Goal: Check status: Check status

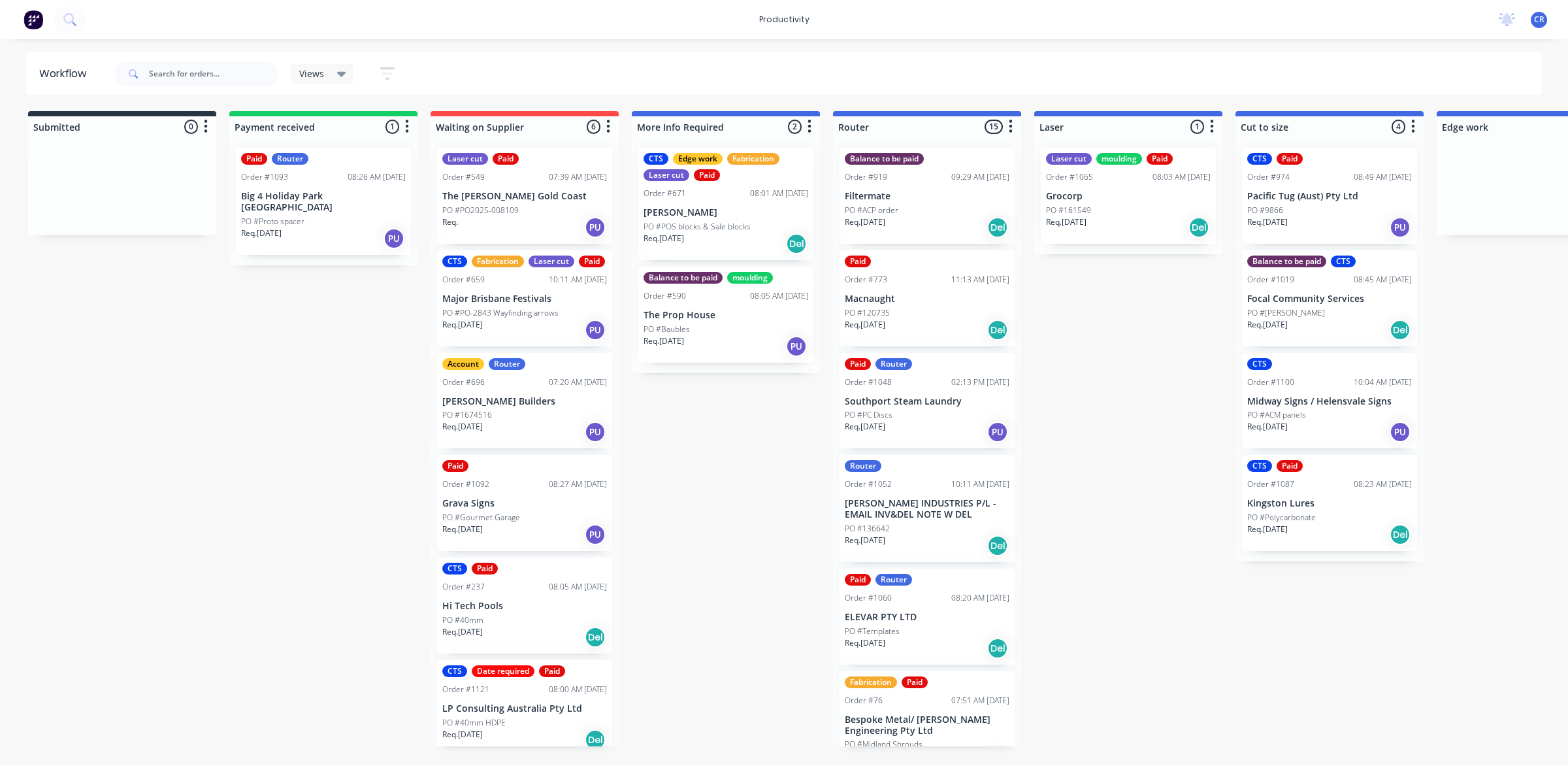
scroll to position [163, 0]
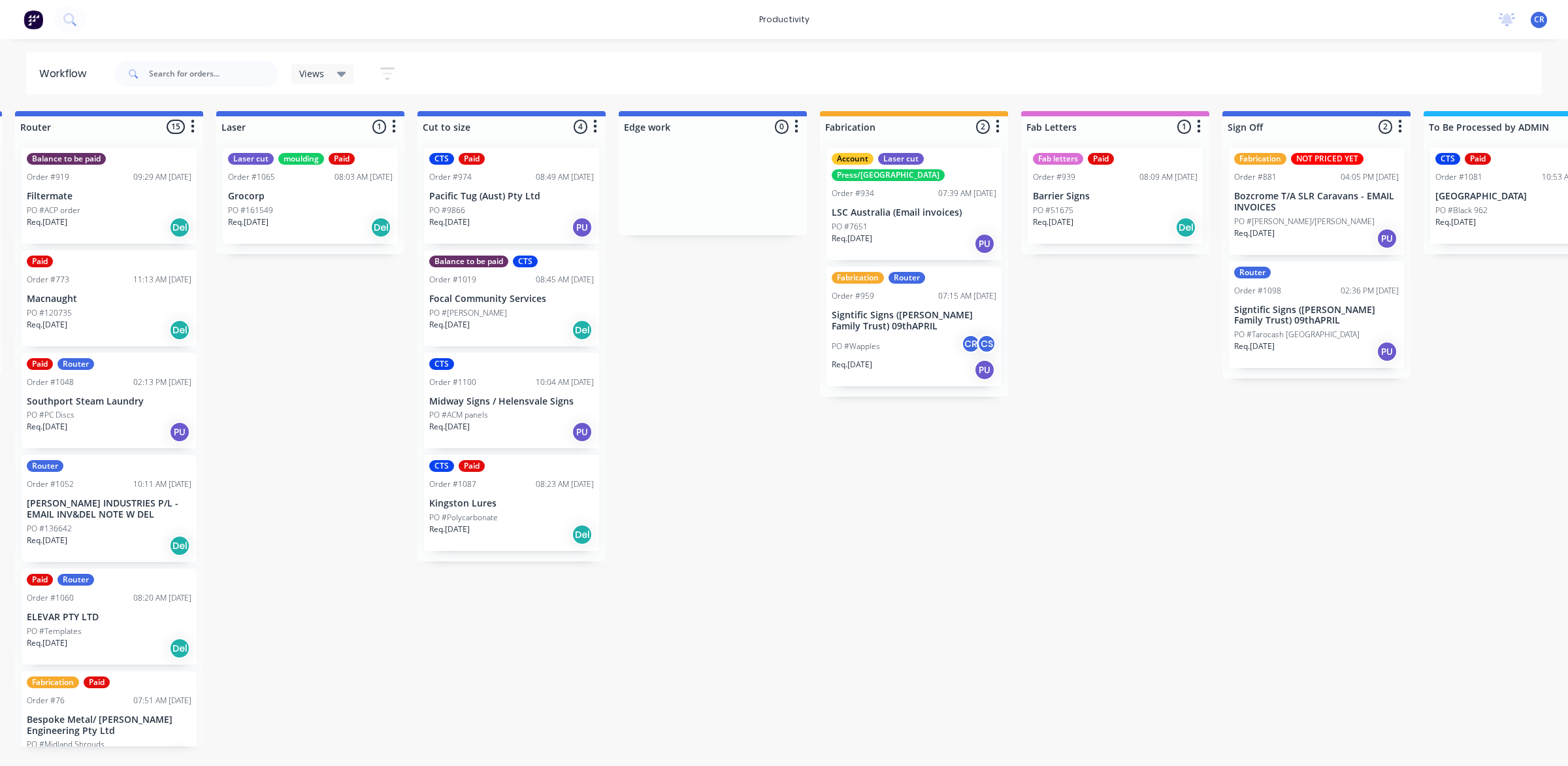
scroll to position [0, 817]
click at [1337, 330] on div "PO #Tarocash [GEOGRAPHIC_DATA]" at bounding box center [1317, 335] width 165 height 12
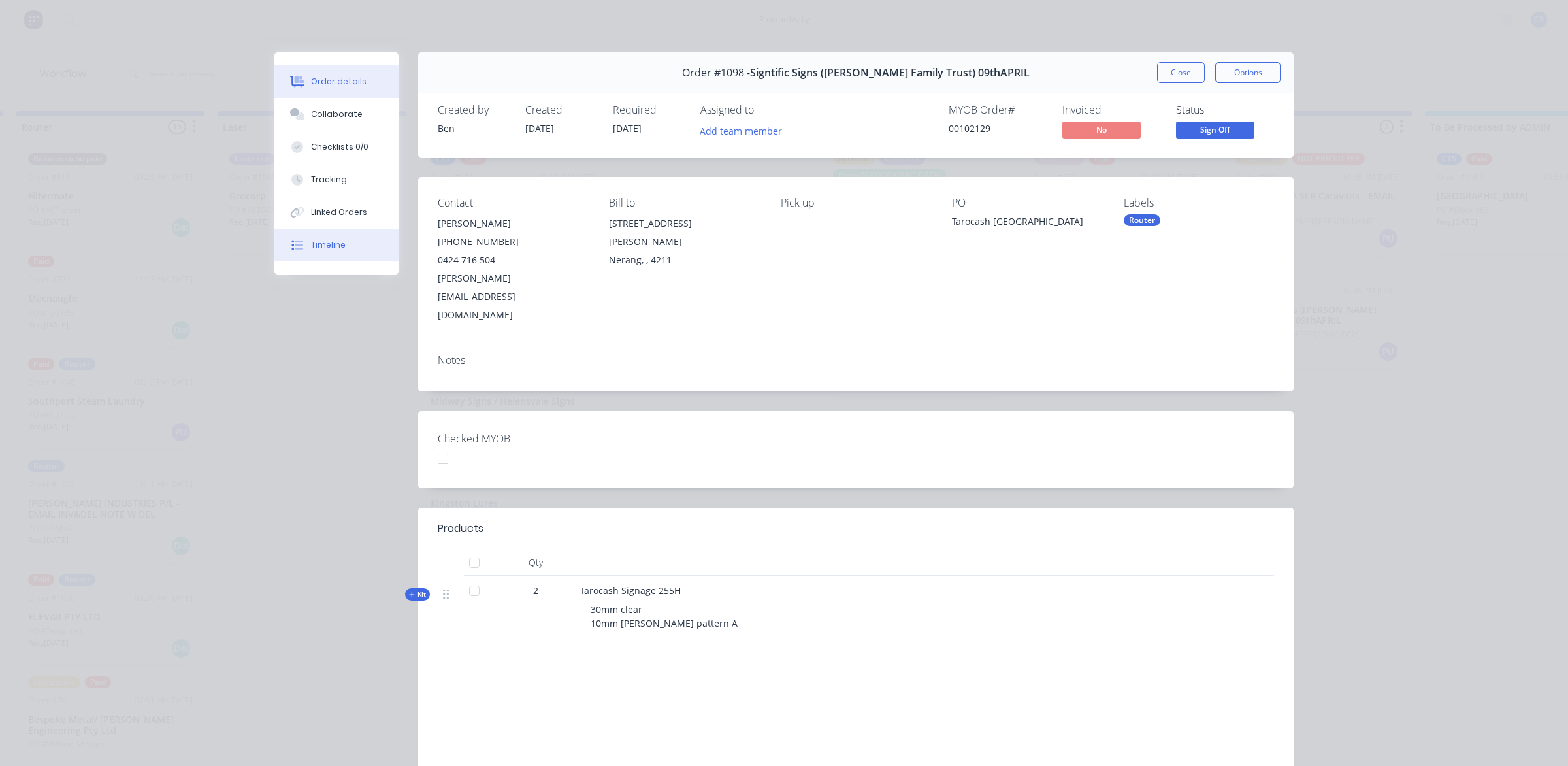
click at [353, 250] on button "Timeline" at bounding box center [336, 245] width 124 height 33
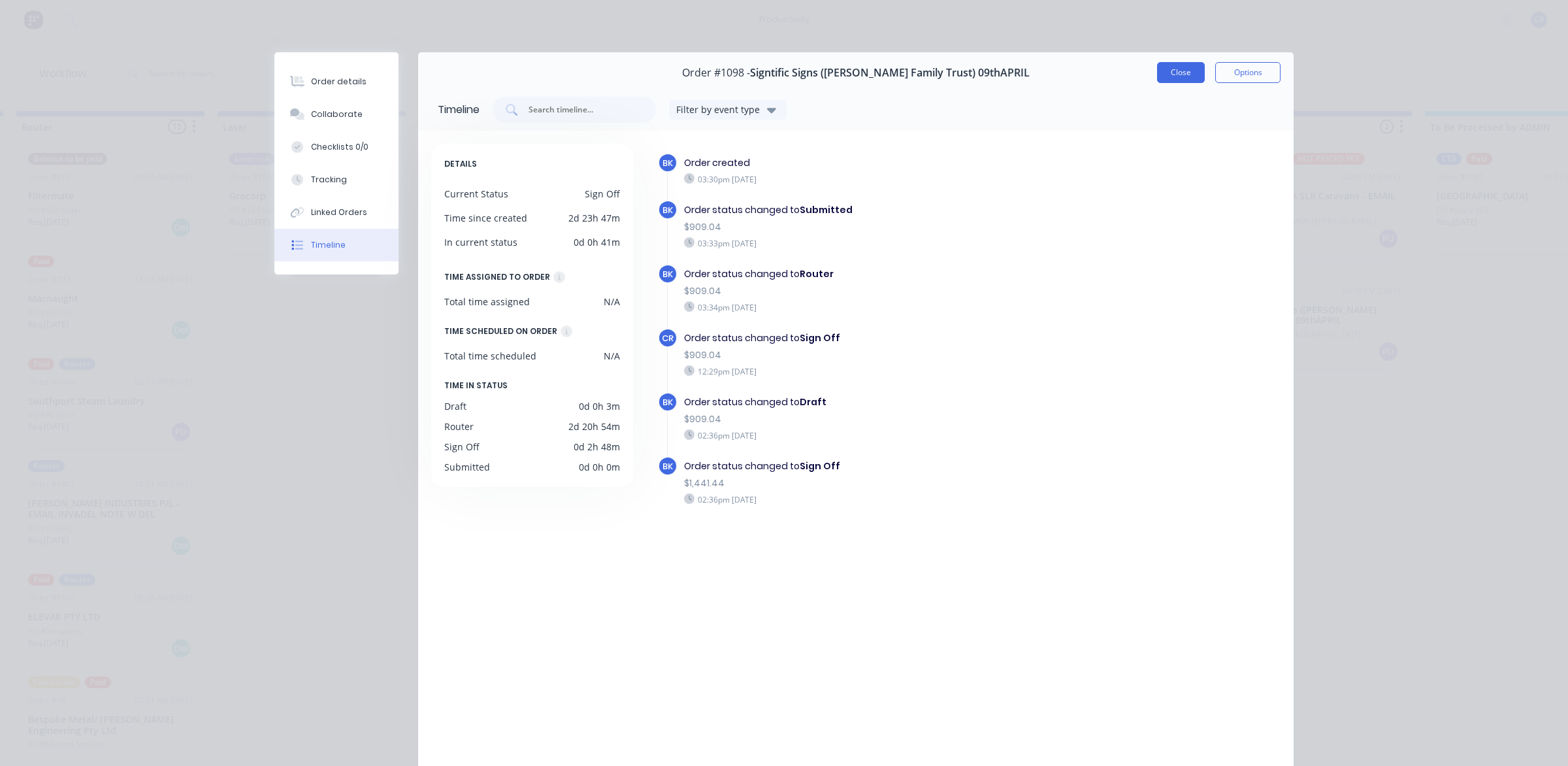
click at [1163, 75] on button "Close" at bounding box center [1180, 72] width 47 height 21
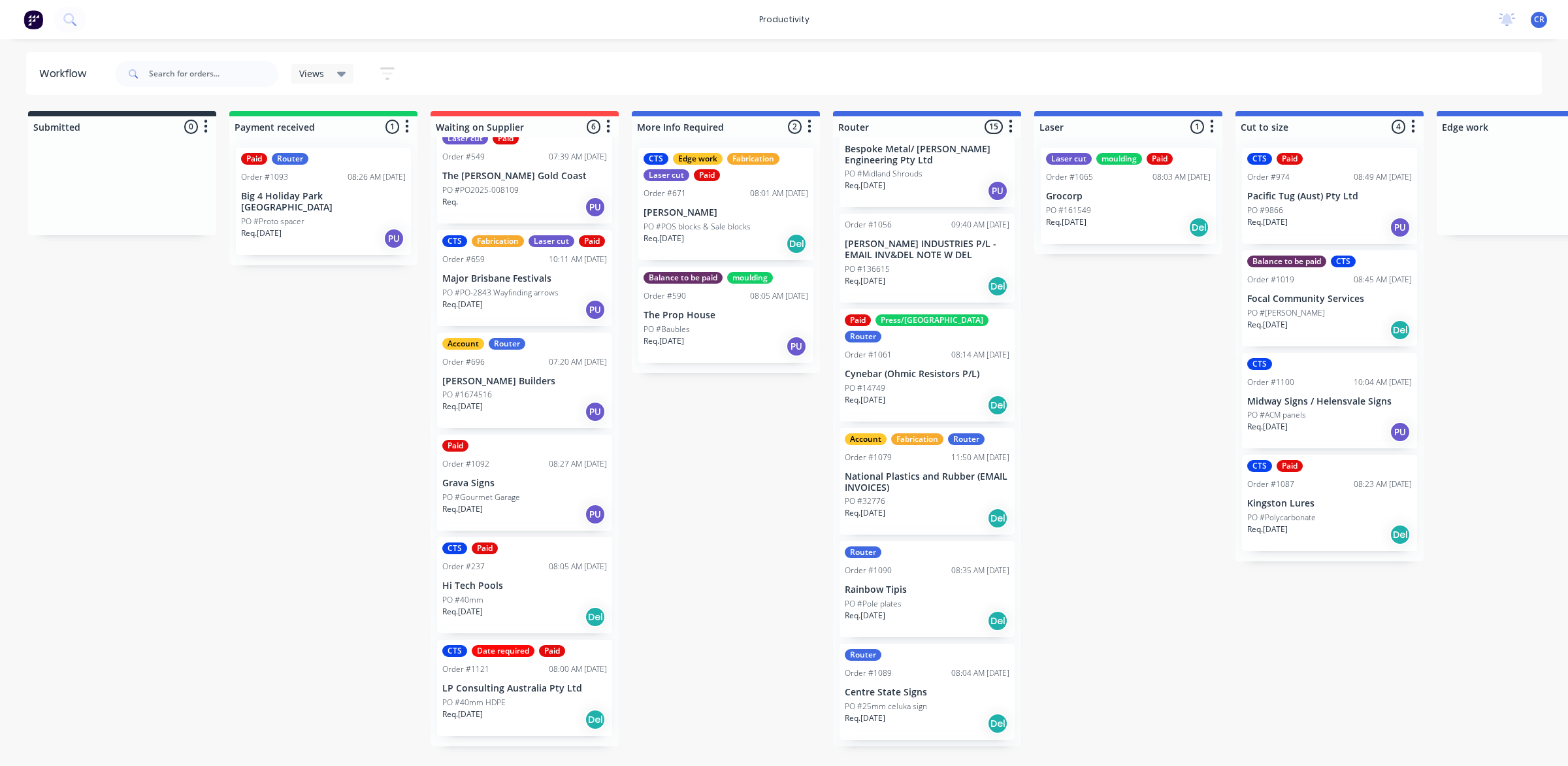
scroll to position [572, 0]
click at [916, 750] on div "NOT PRICED YET Router" at bounding box center [926, 756] width 165 height 12
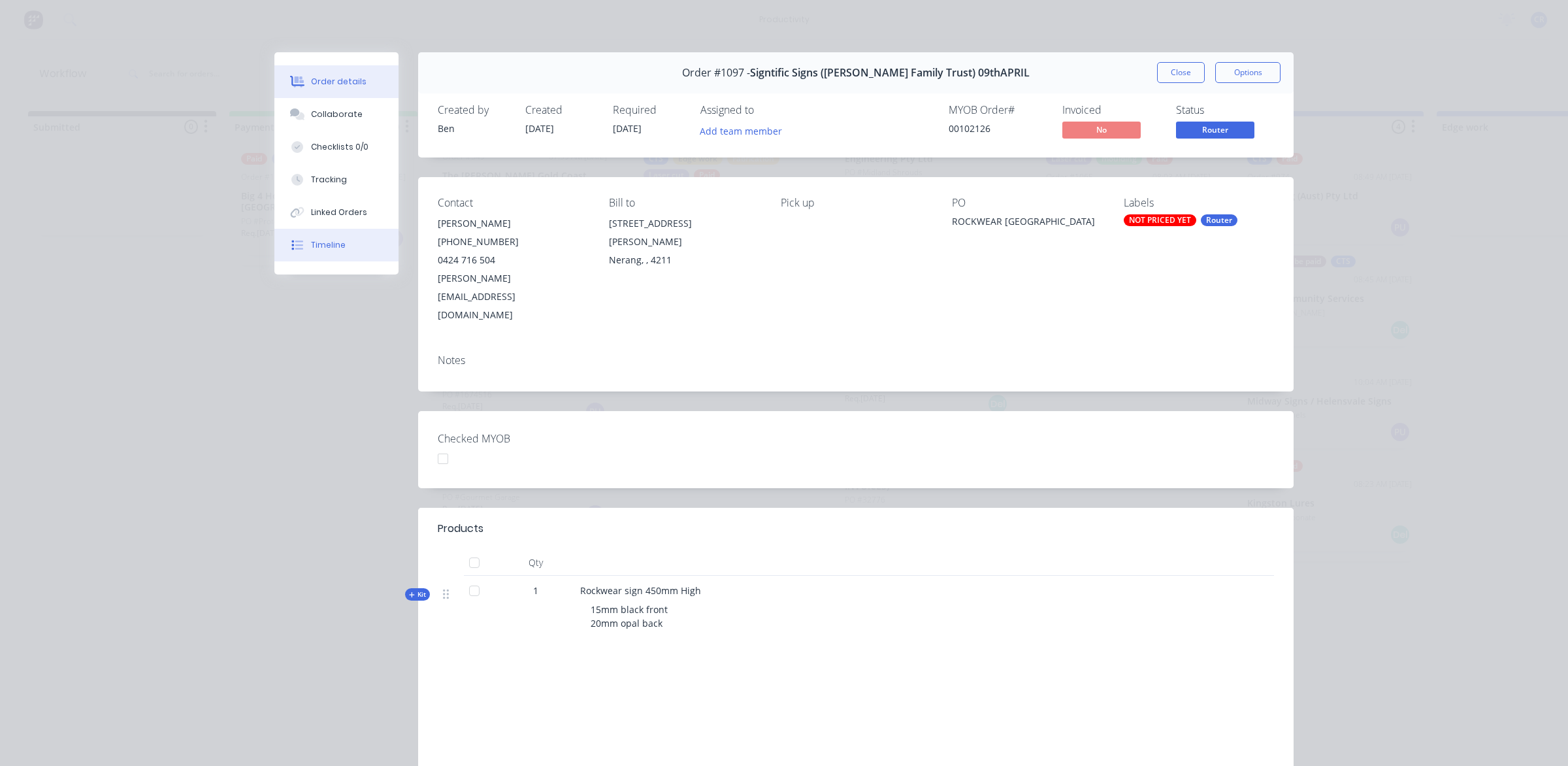
click at [303, 245] on button "Timeline" at bounding box center [336, 245] width 124 height 33
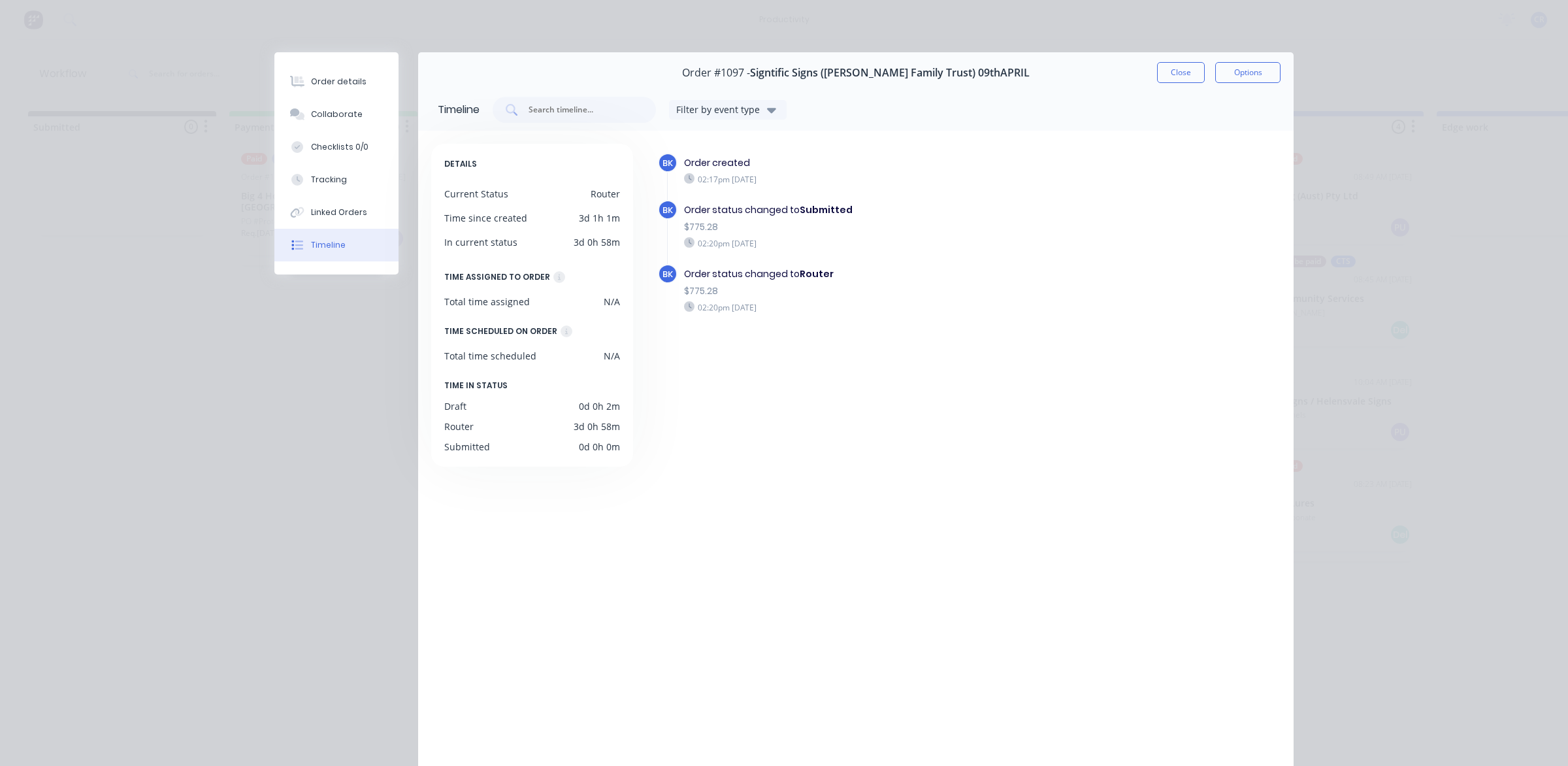
click at [1181, 77] on button "Close" at bounding box center [1180, 72] width 47 height 21
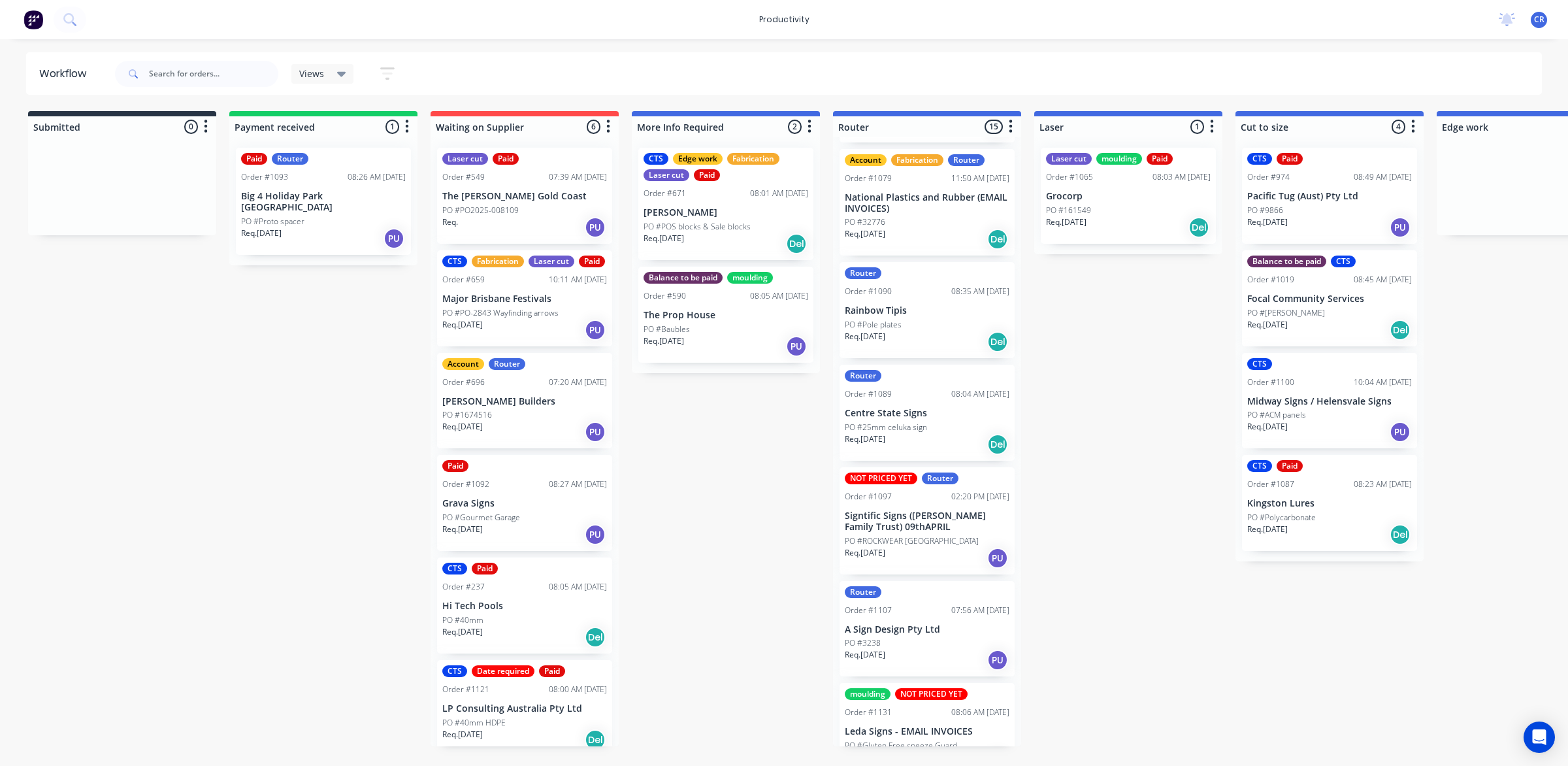
scroll to position [981, 0]
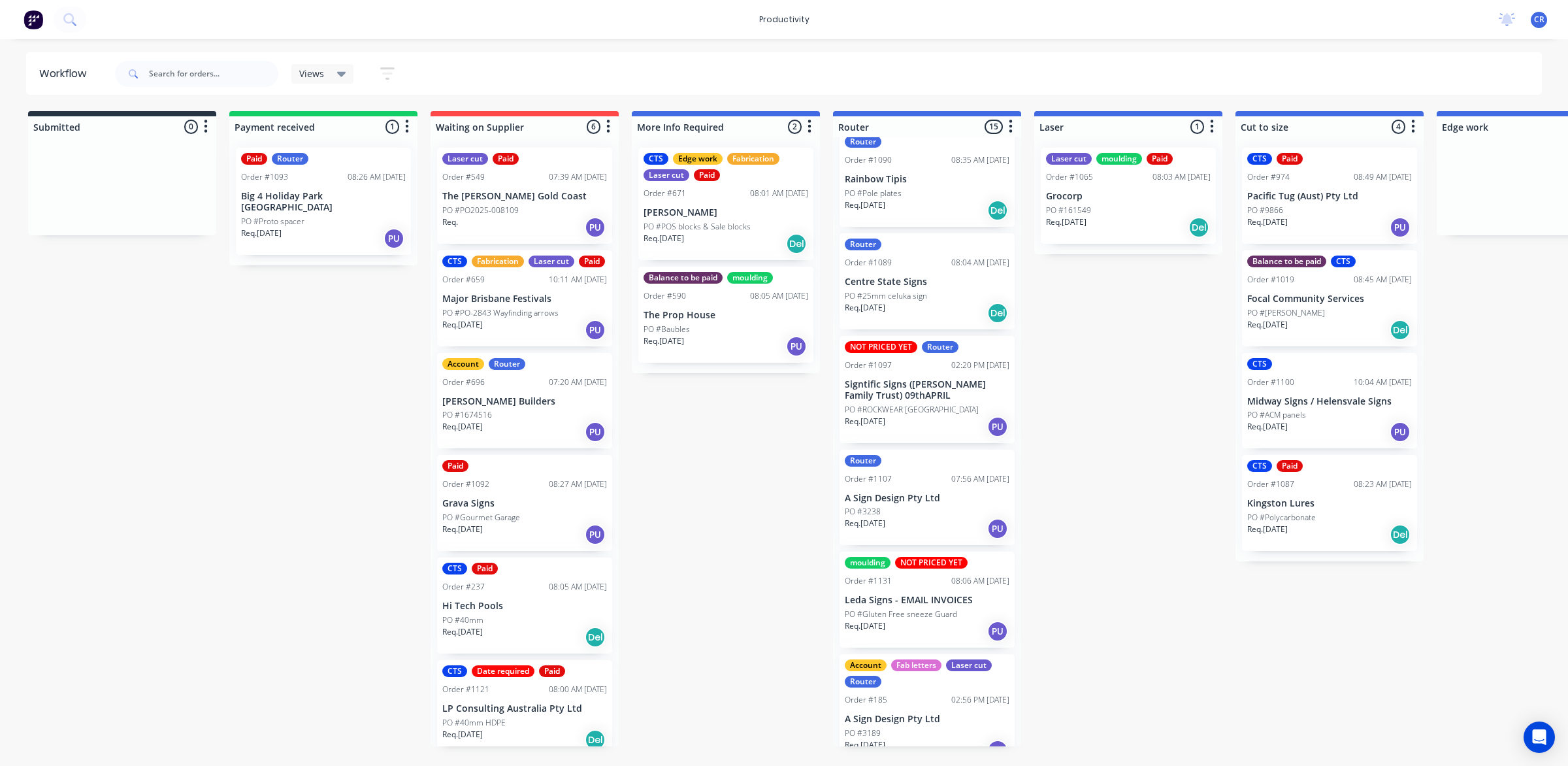
click at [943, 468] on div "Router Order #1107 07:56 AM [DATE] A Sign Design Pty Ltd PO #3238 Req. [DATE] PU" at bounding box center [926, 497] width 175 height 96
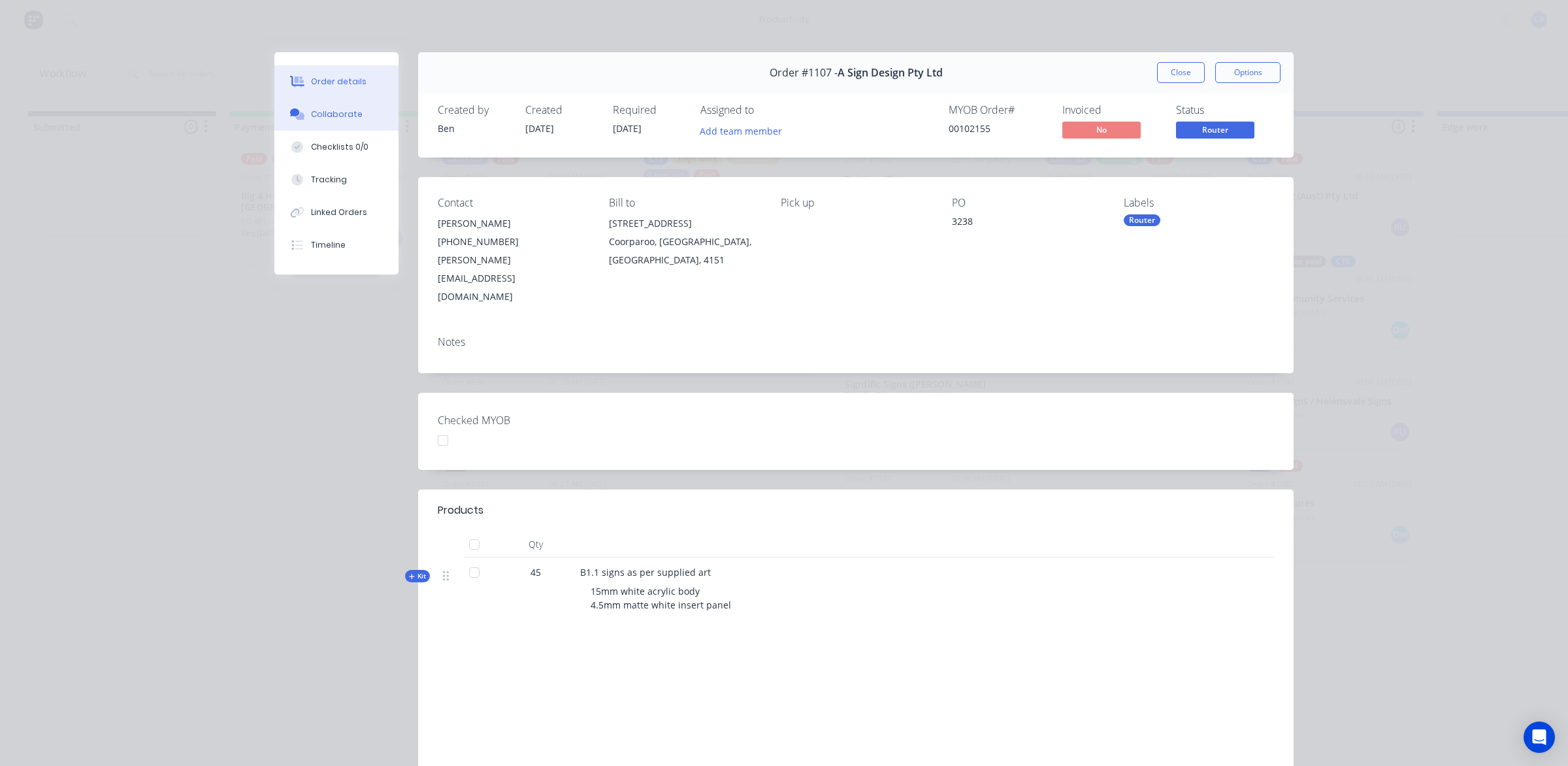
click at [302, 118] on button "Collaborate" at bounding box center [336, 115] width 124 height 33
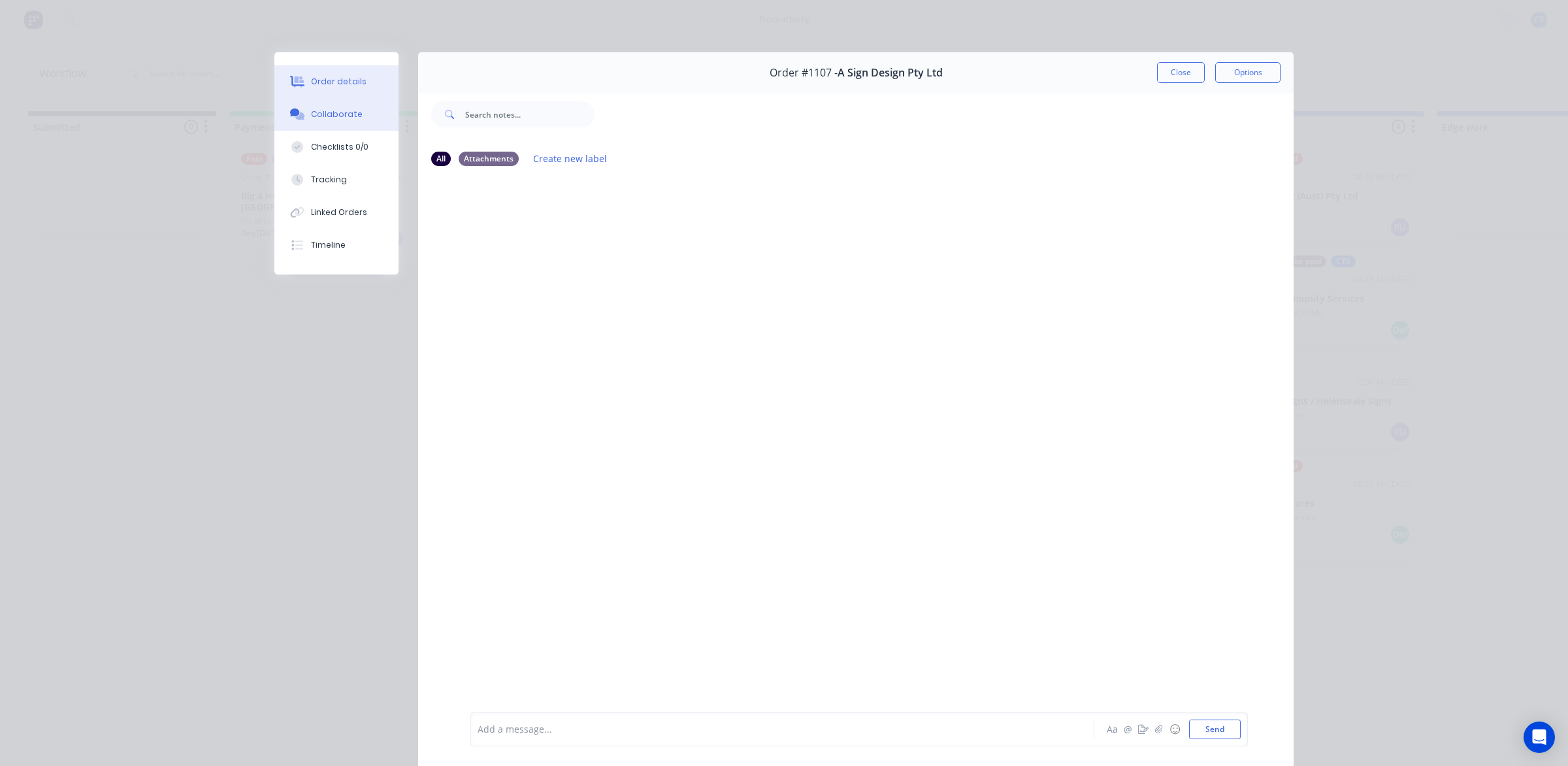
click at [329, 91] on button "Order details" at bounding box center [336, 82] width 124 height 33
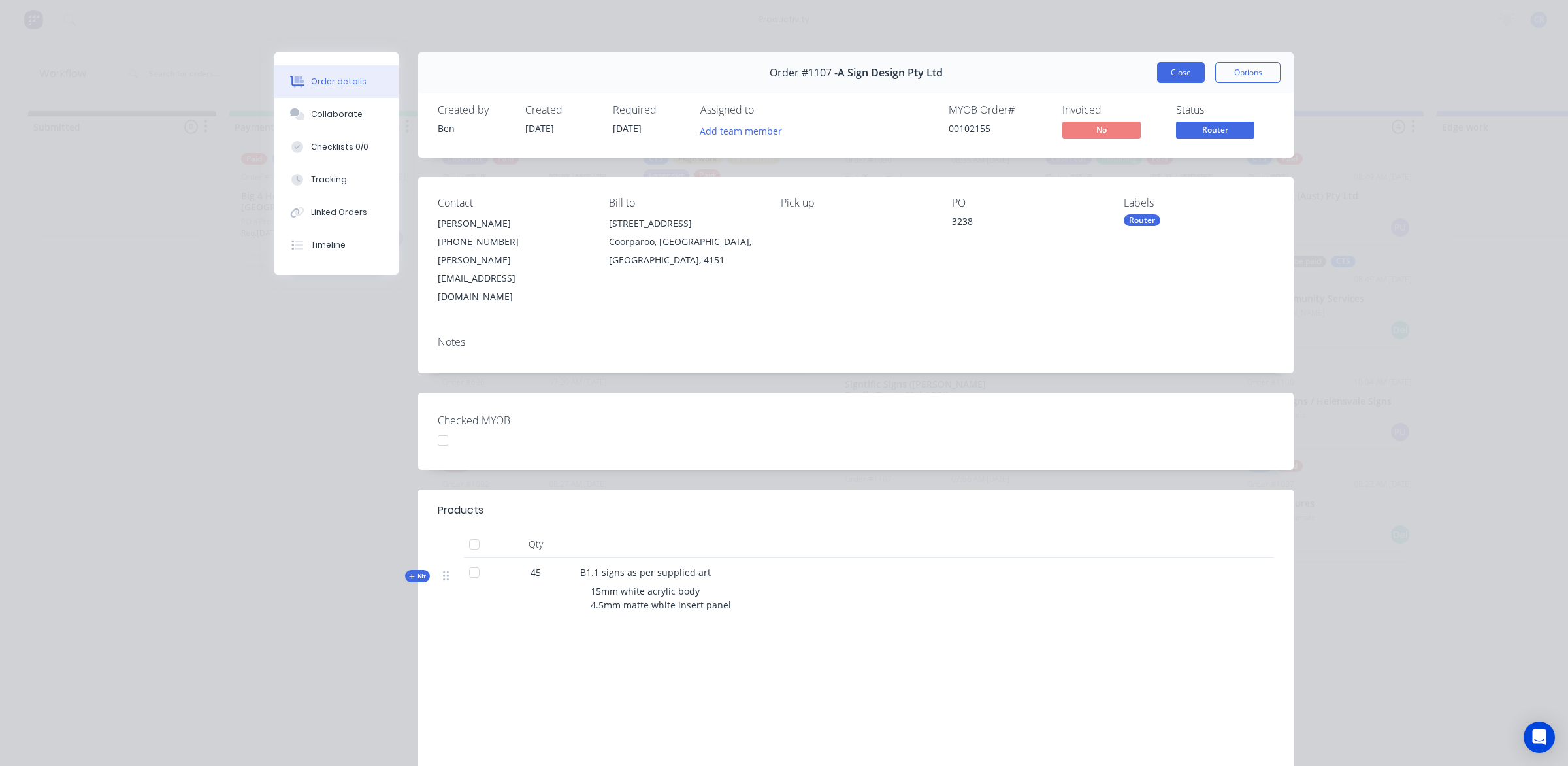
click at [1183, 74] on button "Close" at bounding box center [1180, 72] width 47 height 21
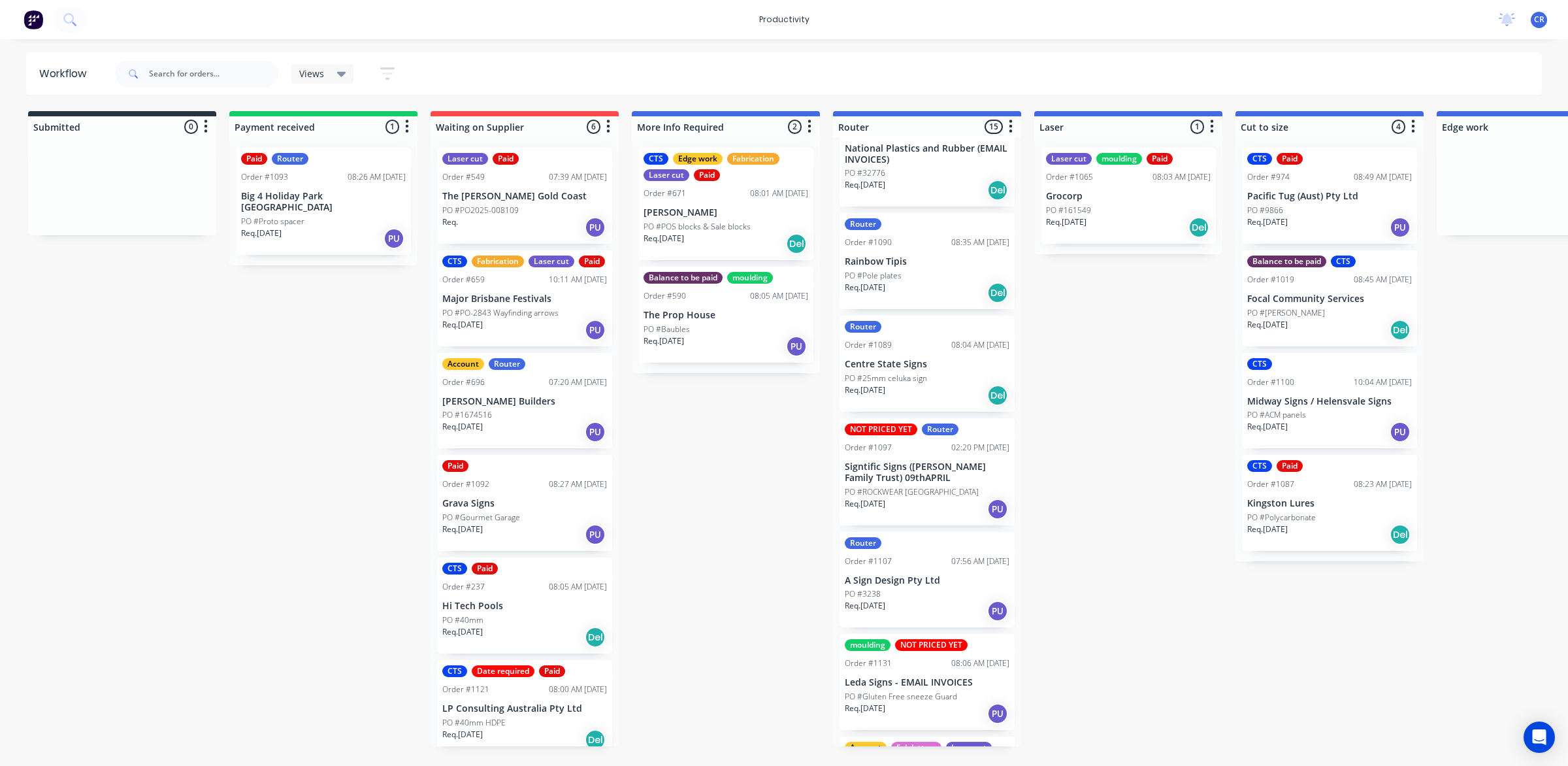
scroll to position [981, 0]
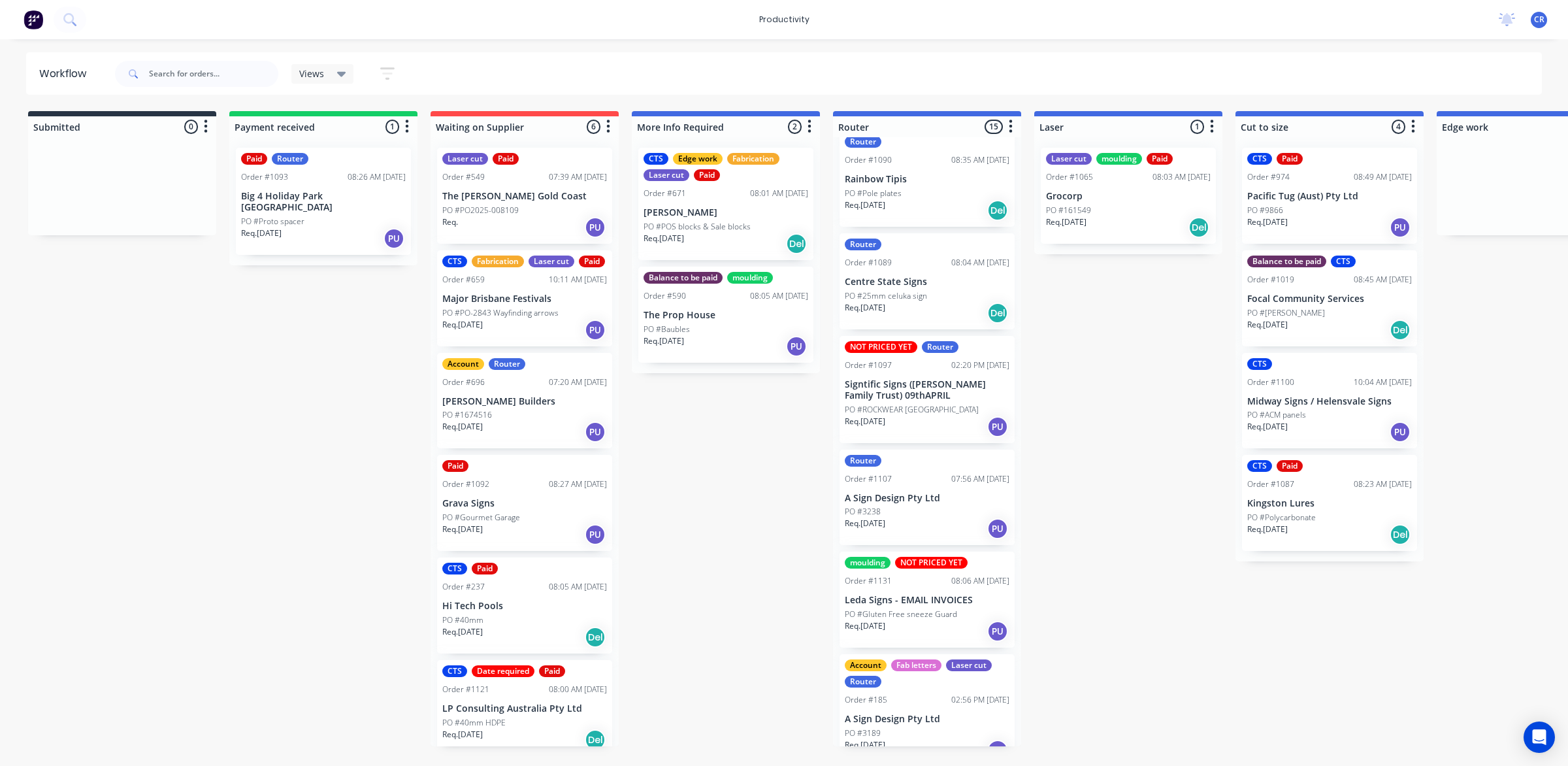
click at [951, 574] on div "08:06 AM [DATE]" at bounding box center [980, 581] width 58 height 12
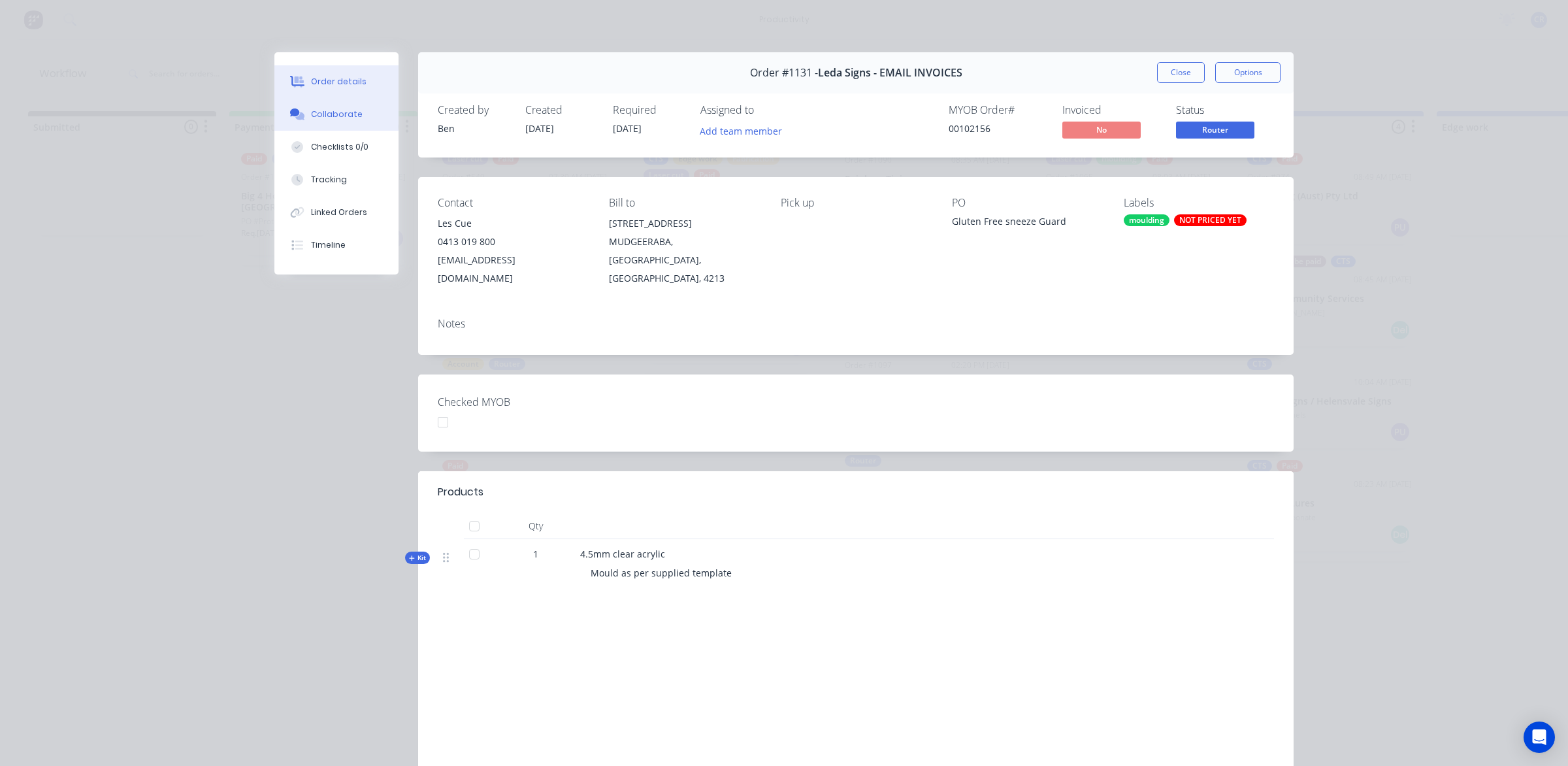
click at [354, 117] on button "Collaborate" at bounding box center [336, 115] width 124 height 33
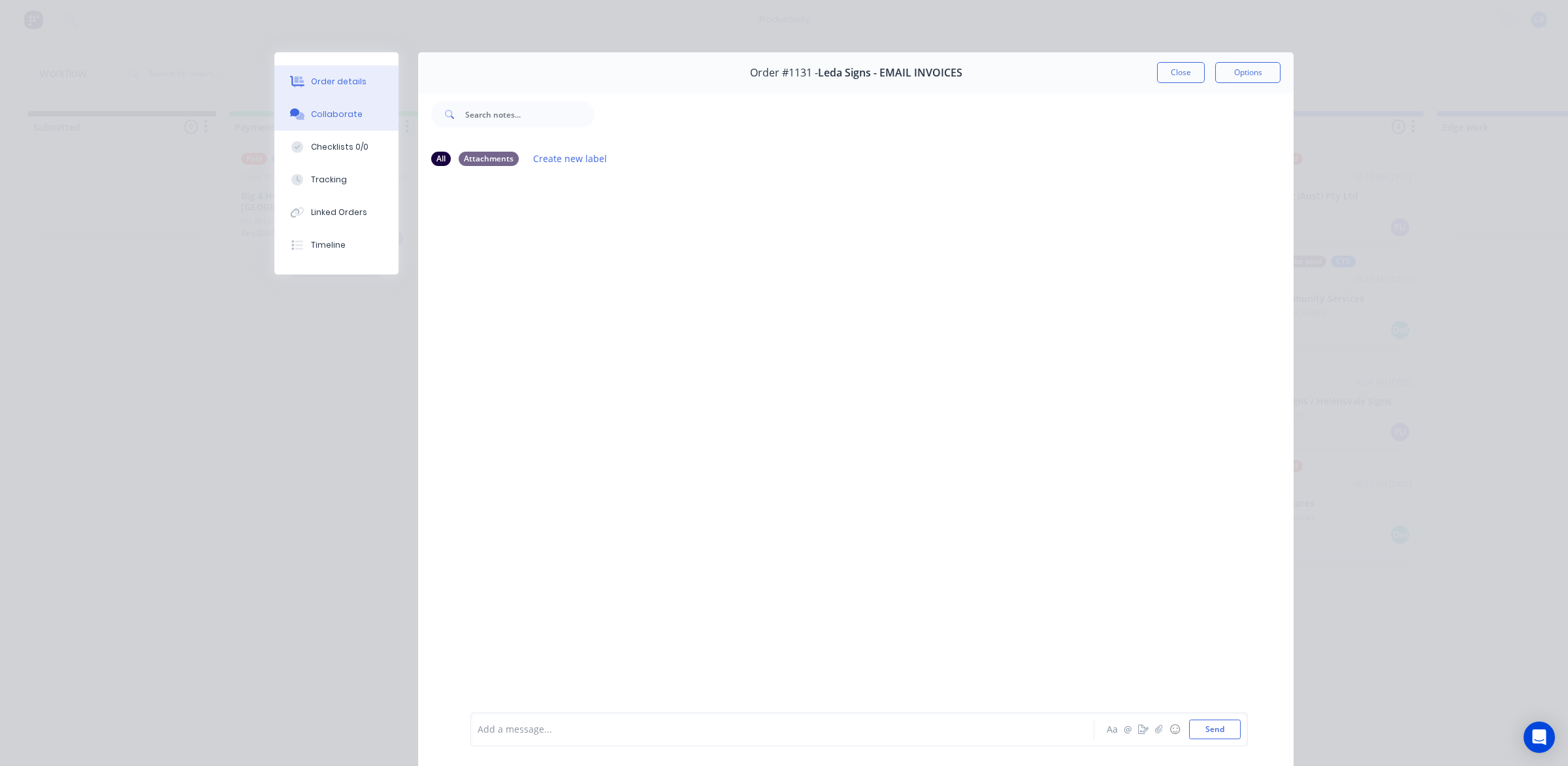
click at [348, 93] on button "Order details" at bounding box center [336, 82] width 124 height 33
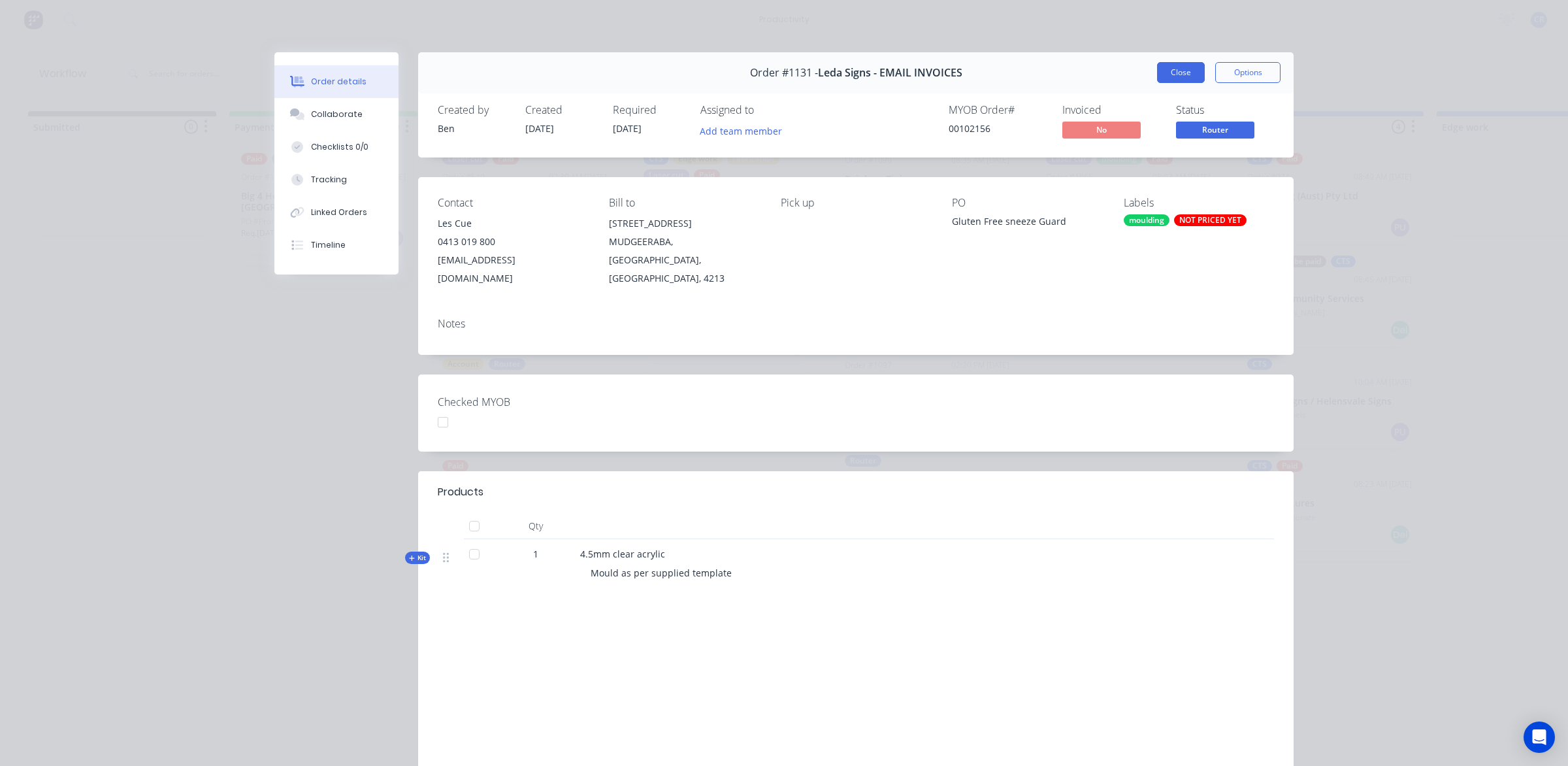
click at [1157, 67] on button "Close" at bounding box center [1180, 72] width 47 height 21
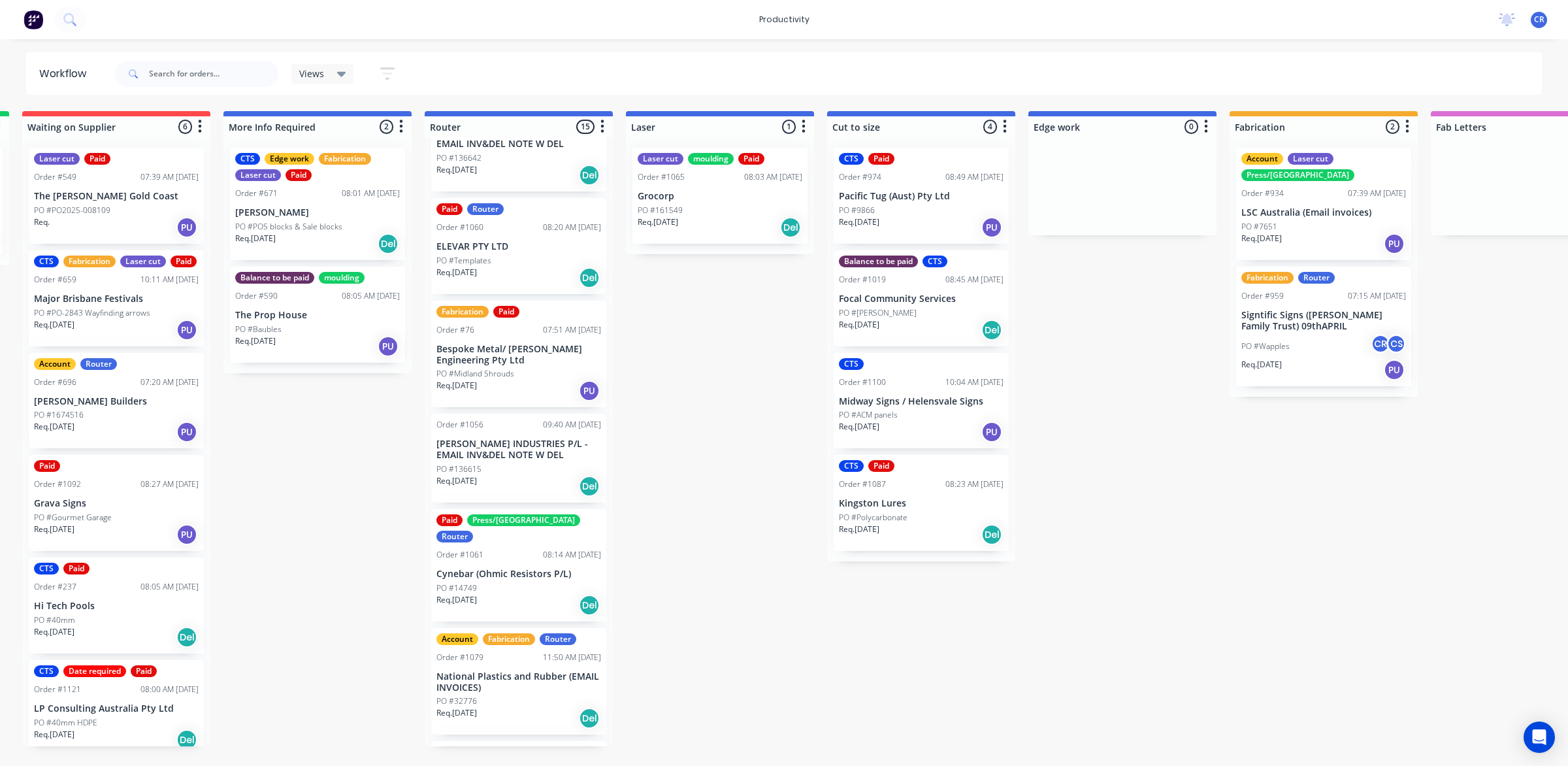
scroll to position [408, 0]
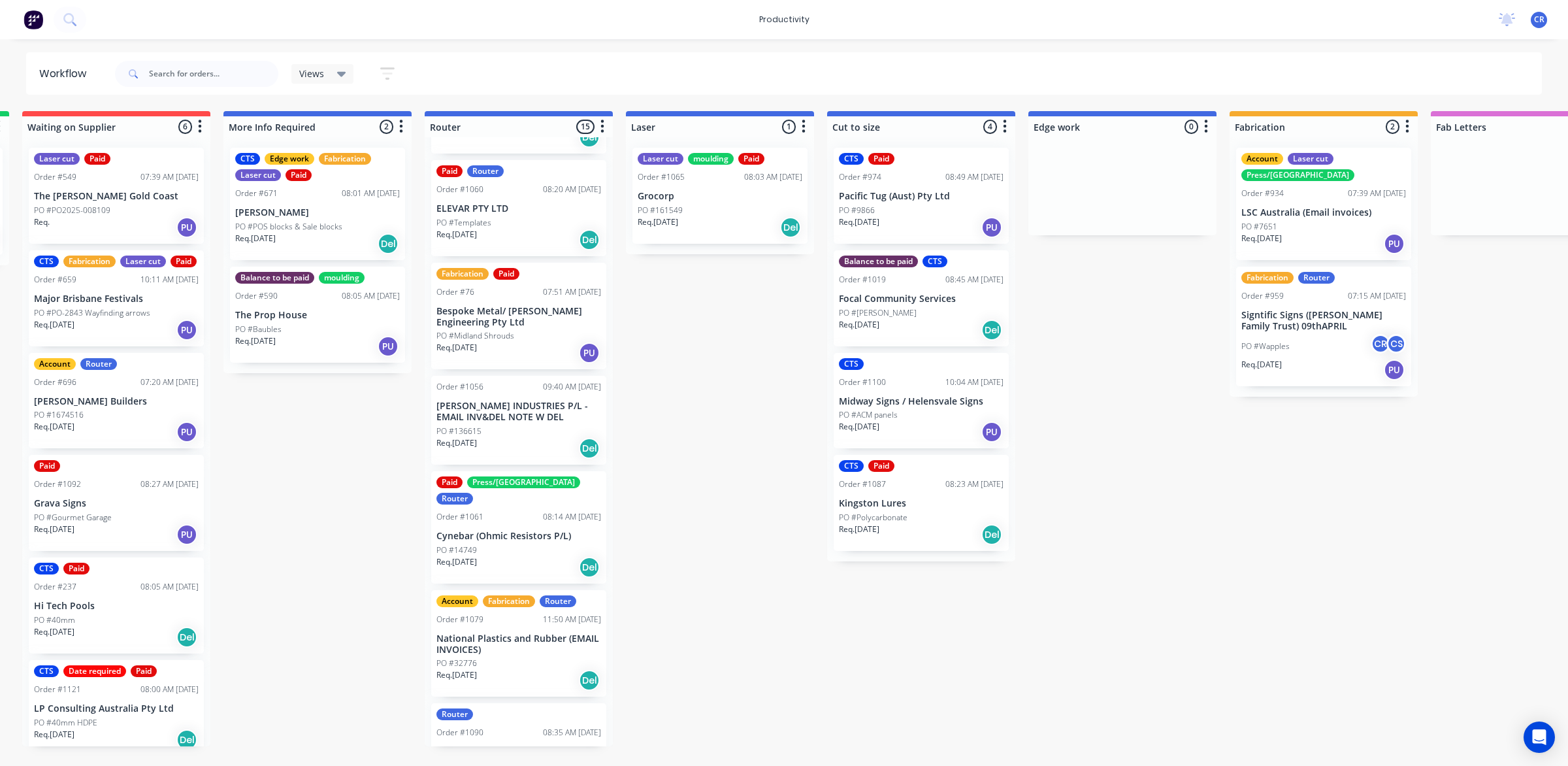
click at [497, 544] on div "PO #14749" at bounding box center [518, 550] width 165 height 12
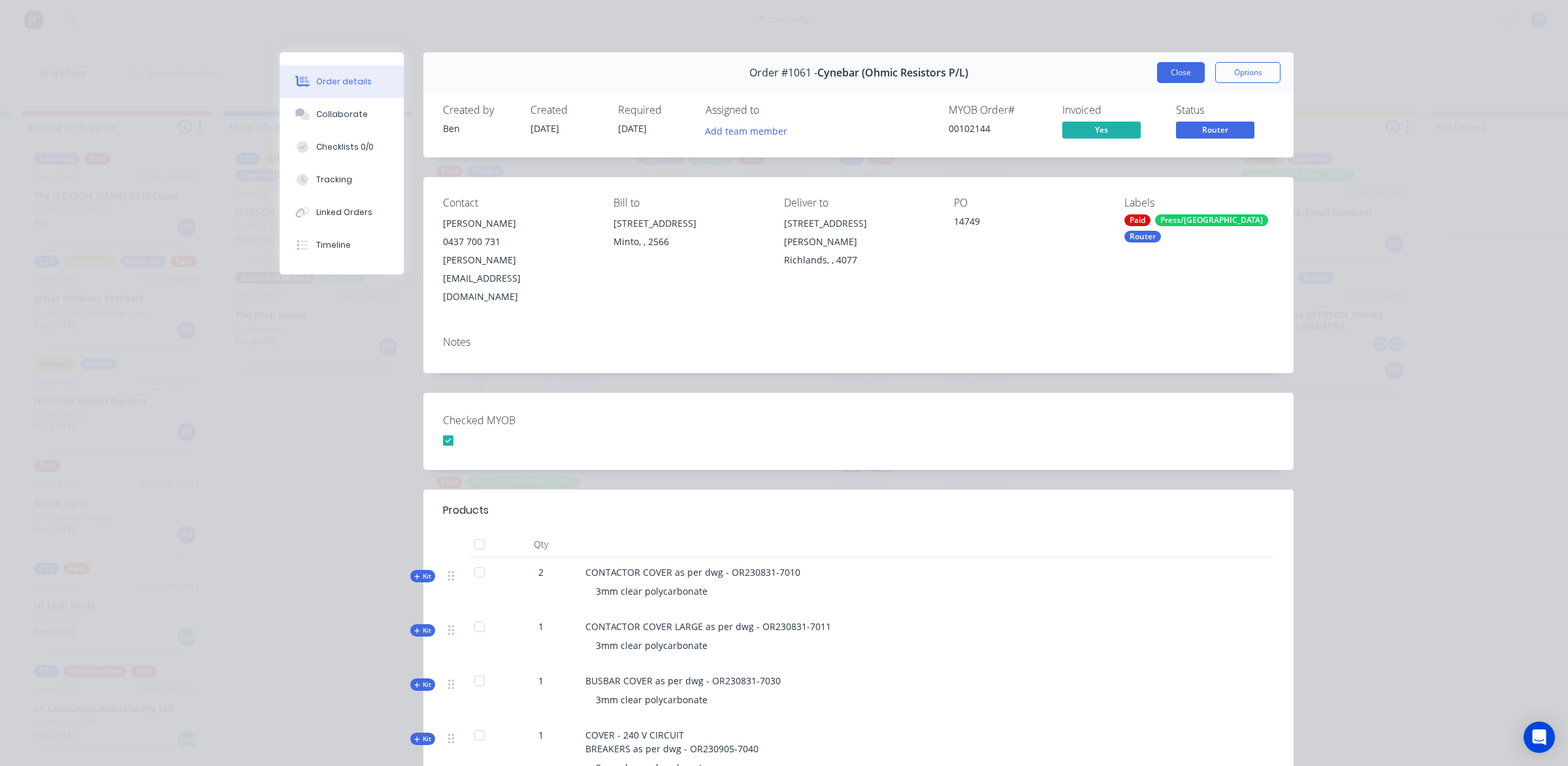
click at [1188, 67] on button "Close" at bounding box center [1180, 72] width 47 height 21
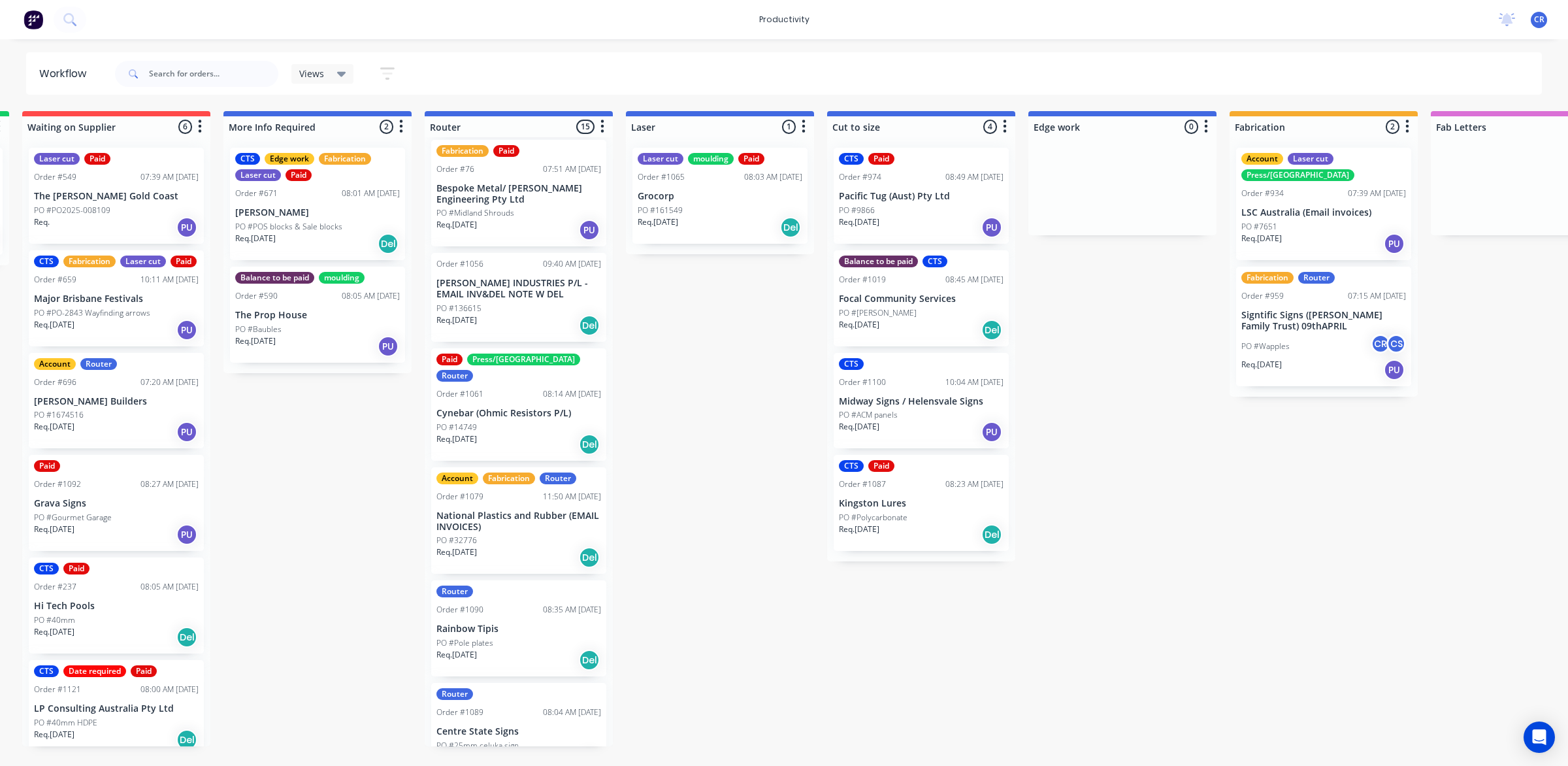
scroll to position [572, 0]
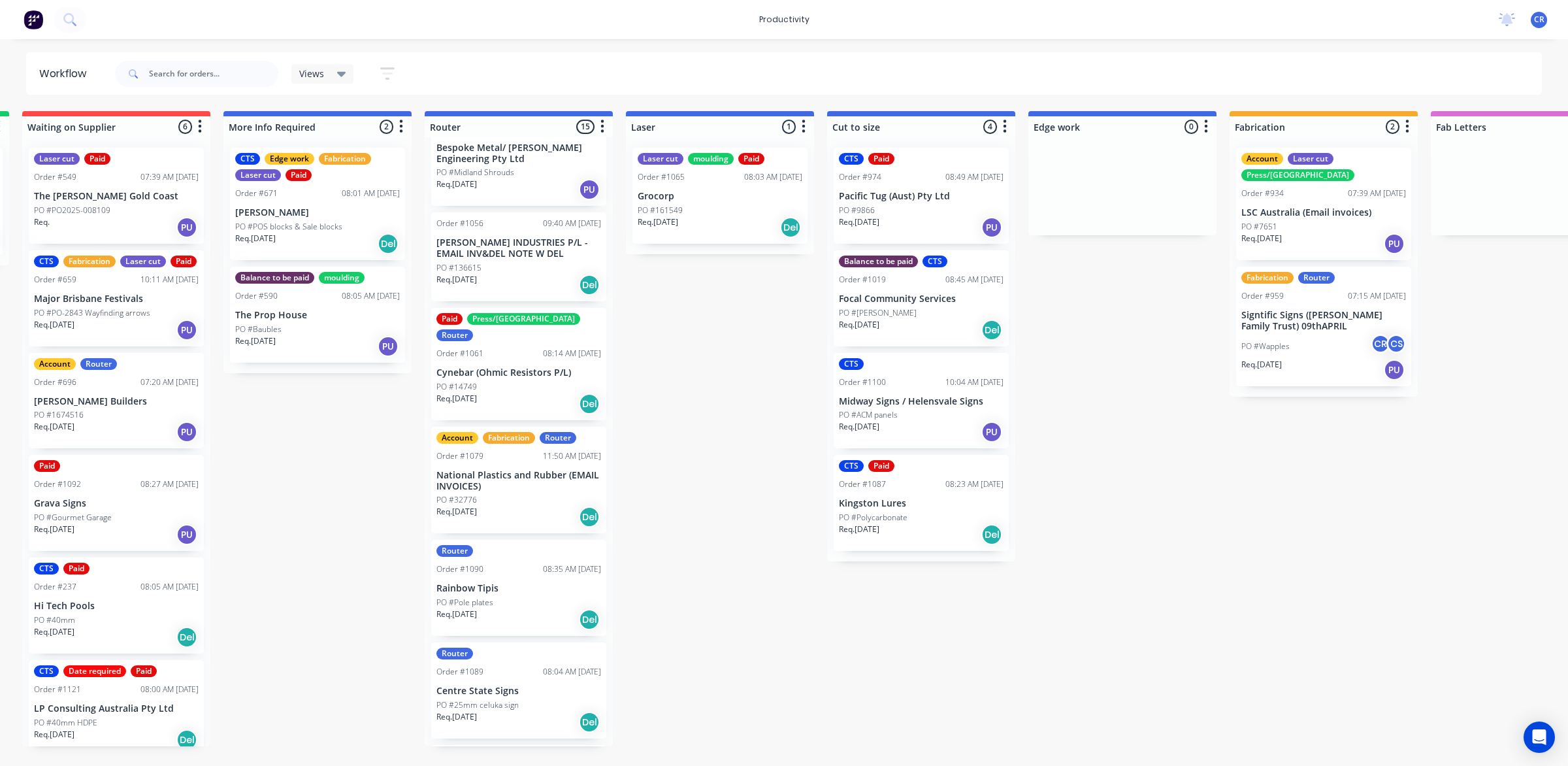
click at [511, 583] on p "Rainbow Tipis" at bounding box center [518, 588] width 165 height 11
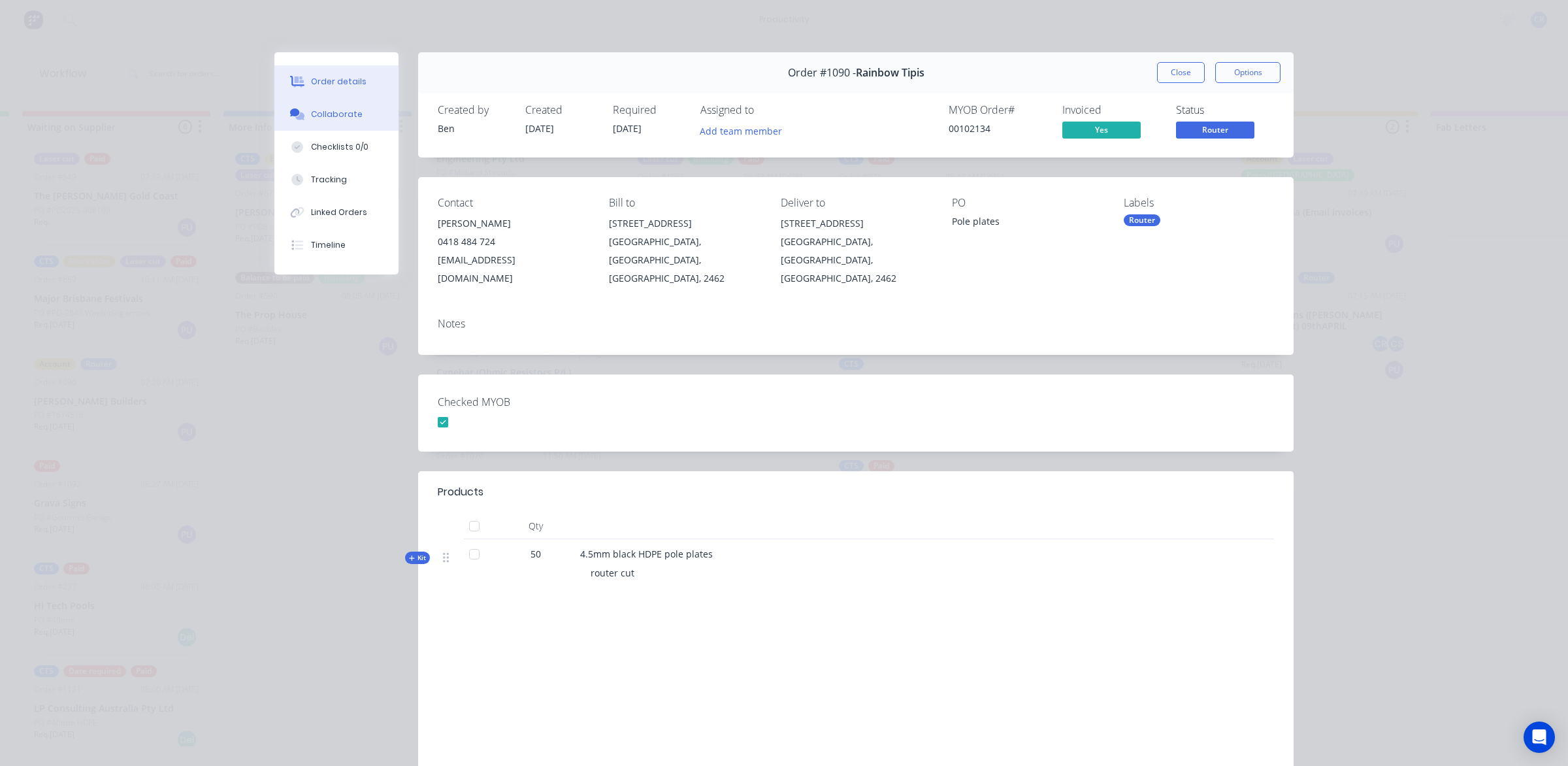
click at [377, 125] on button "Collaborate" at bounding box center [336, 115] width 124 height 33
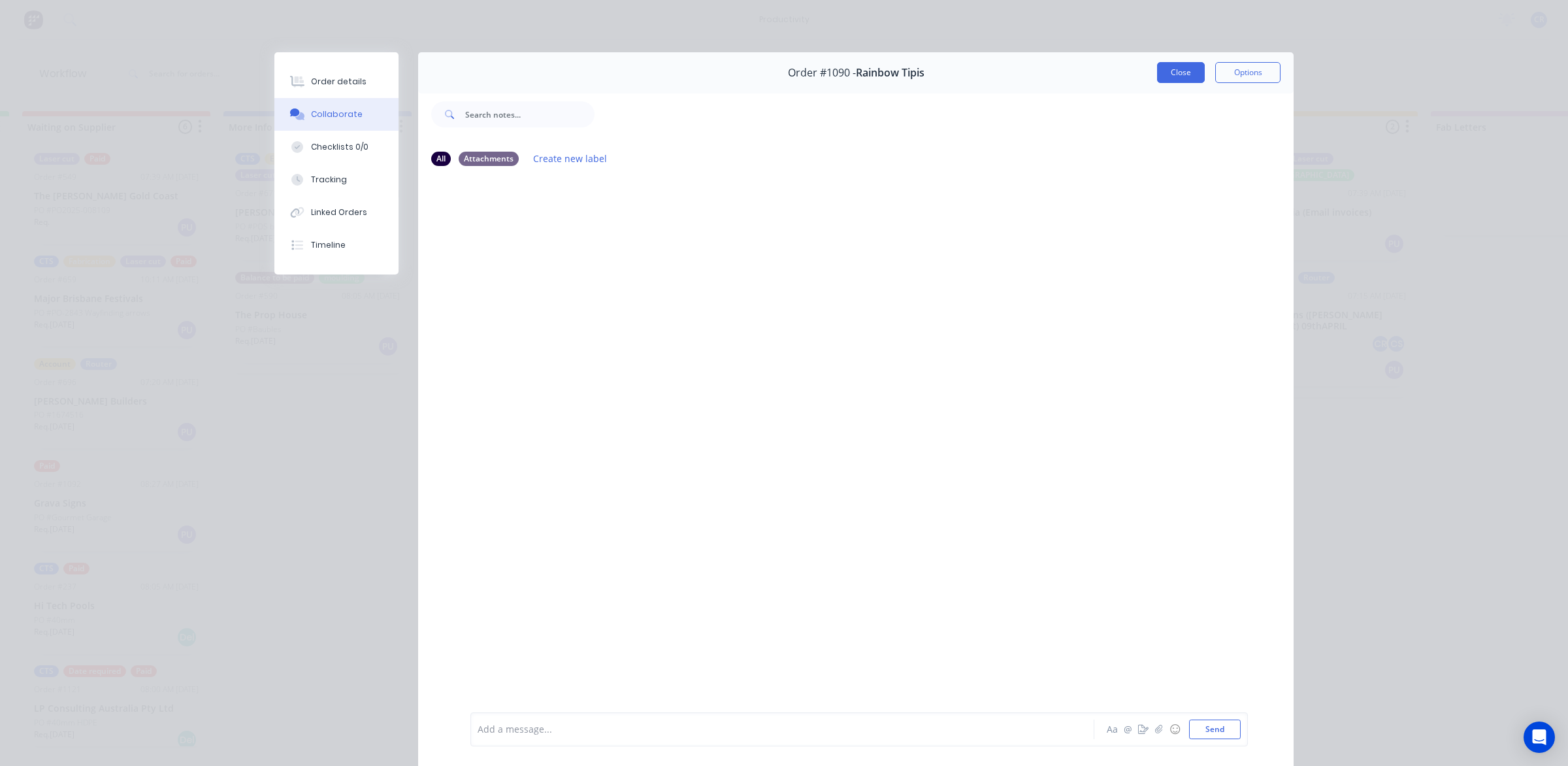
click at [1160, 72] on button "Close" at bounding box center [1180, 72] width 47 height 21
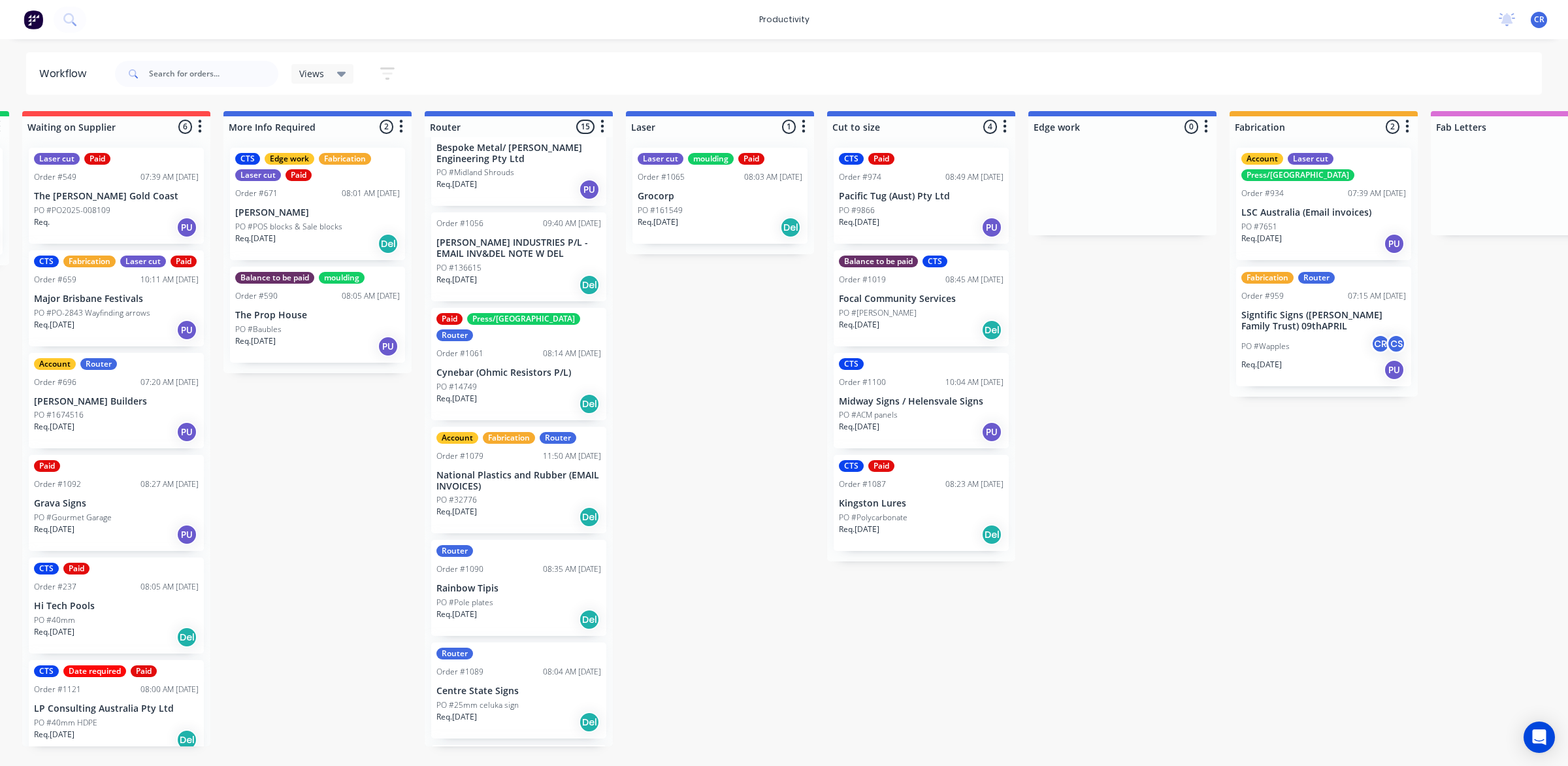
click at [511, 699] on p "PO #25mm celuka sign" at bounding box center [477, 705] width 82 height 12
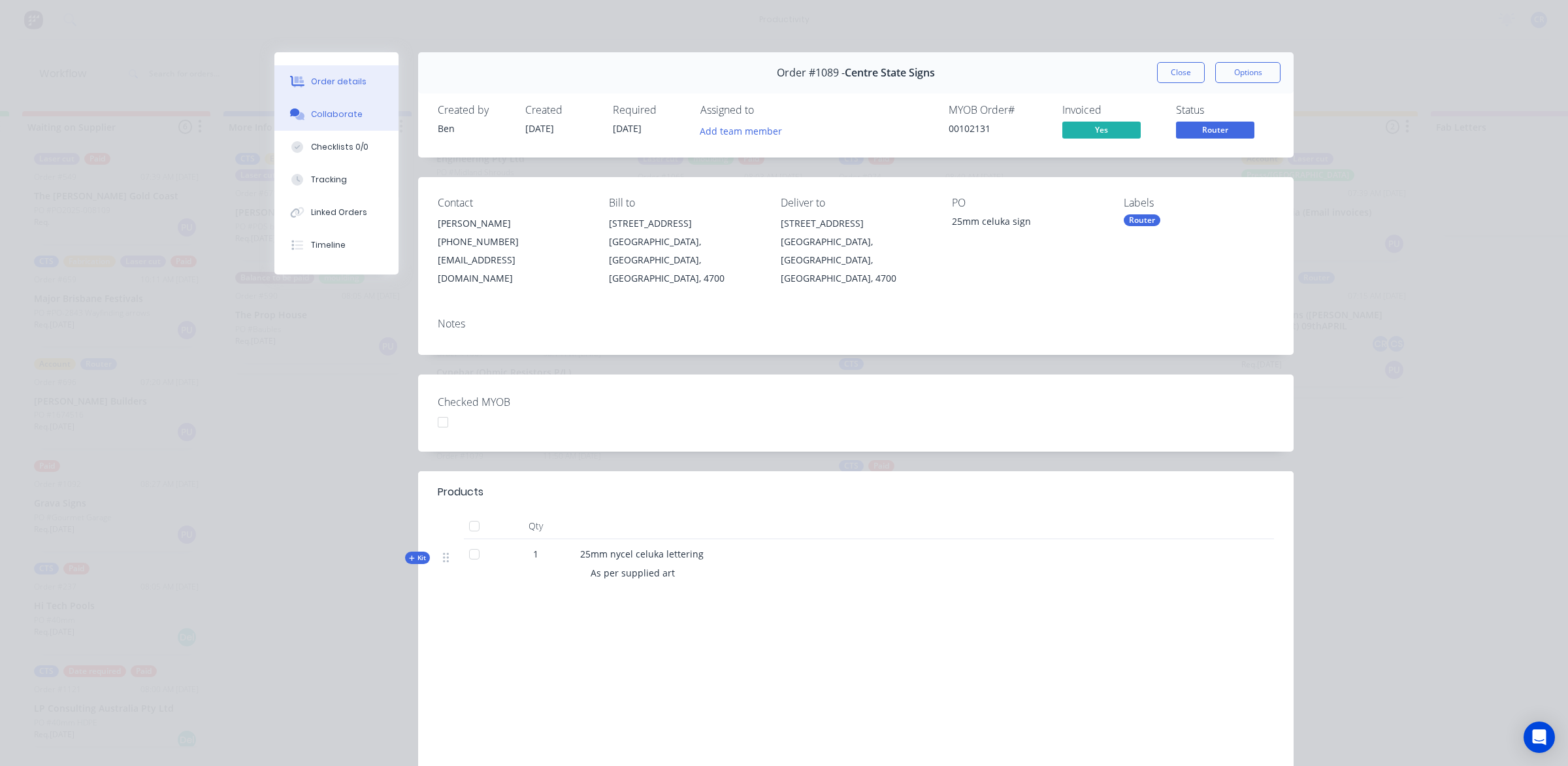
click at [365, 116] on button "Collaborate" at bounding box center [336, 115] width 124 height 33
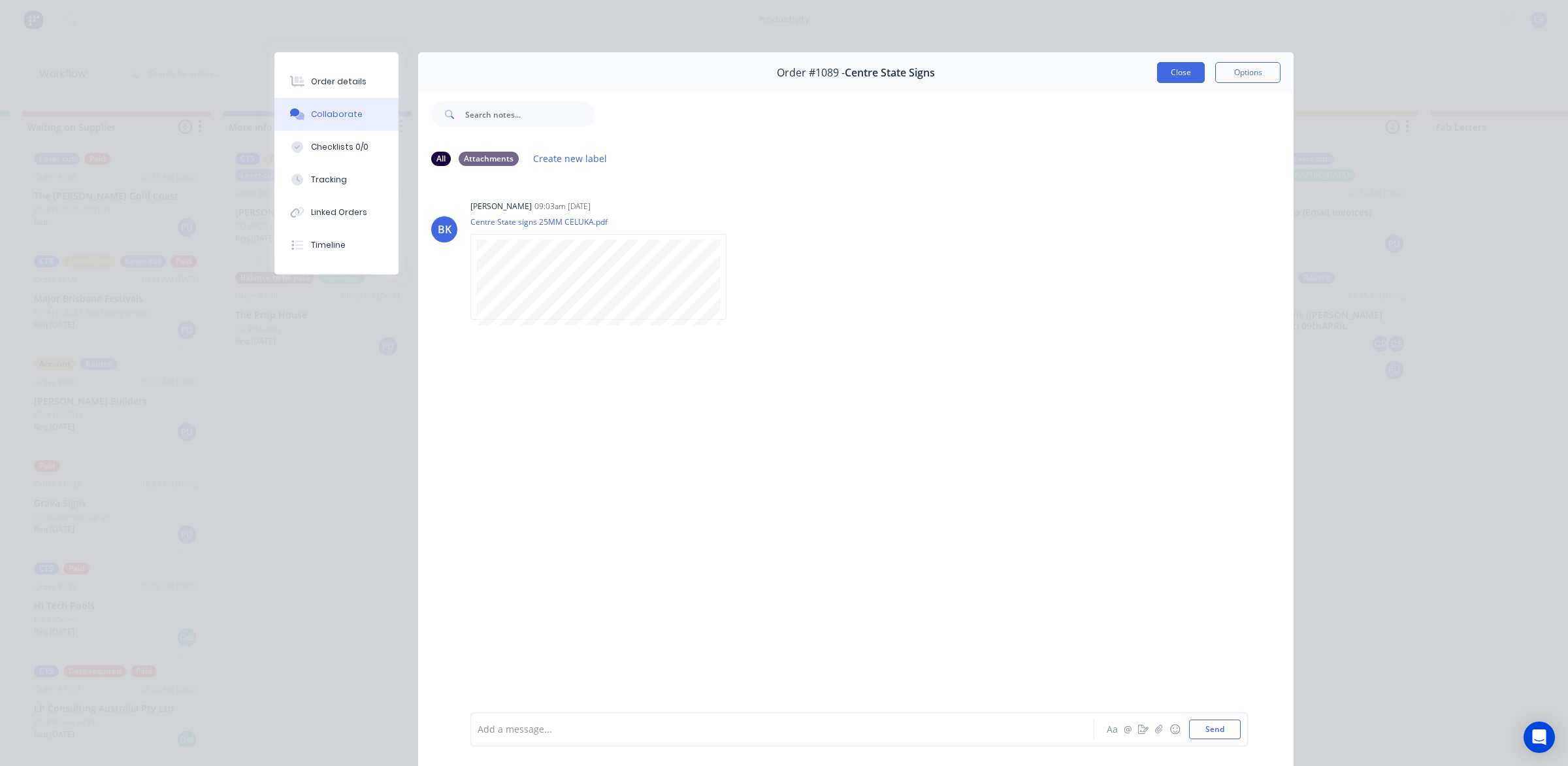
click at [1171, 69] on button "Close" at bounding box center [1180, 72] width 47 height 21
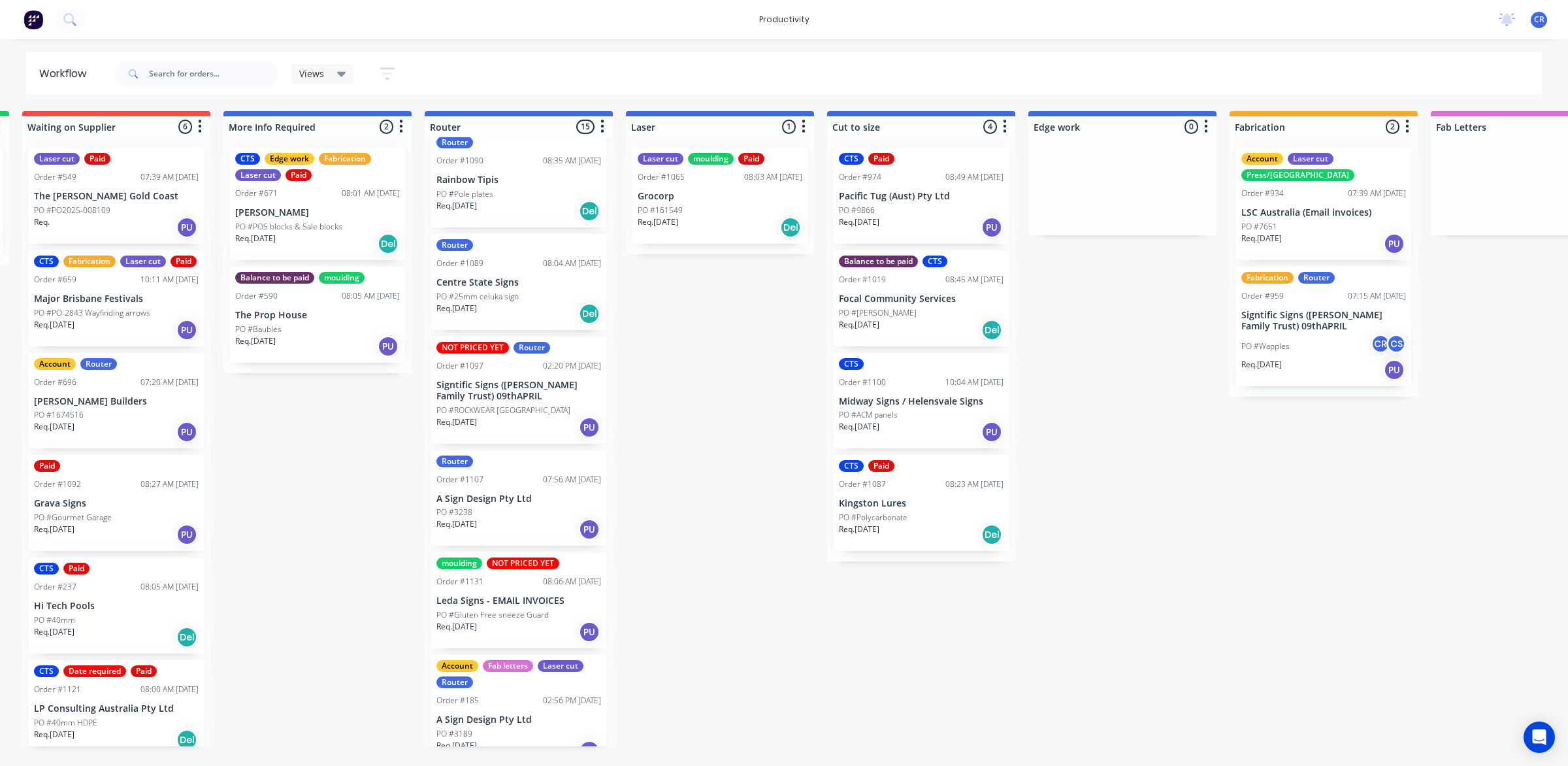
scroll to position [981, 0]
click at [536, 691] on div "Account Fab letters Laser cut Router Order #185 02:56 PM 28/07/25 A Sign Design…" at bounding box center [518, 710] width 175 height 112
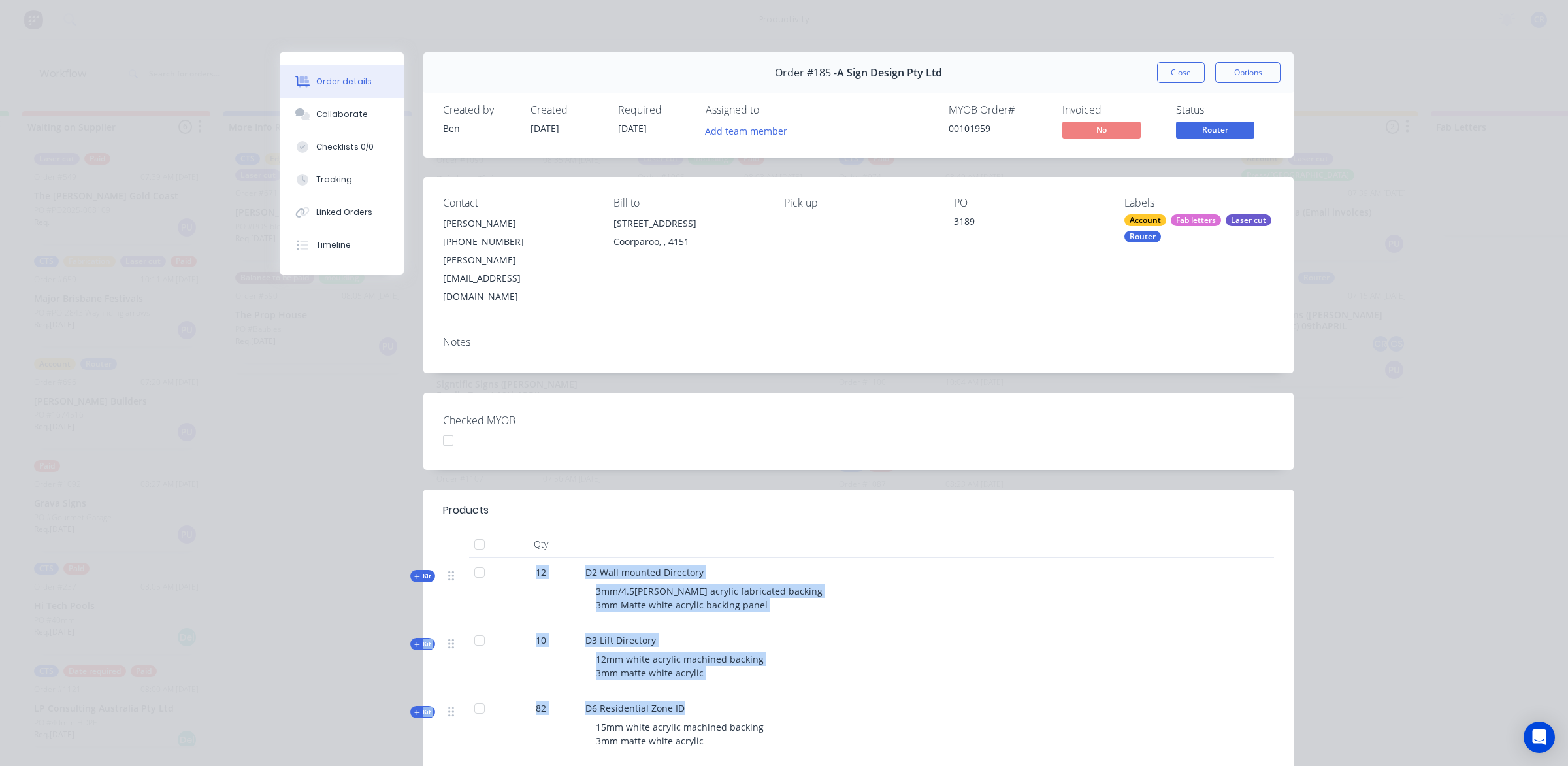
drag, startPoint x: 517, startPoint y: 588, endPoint x: 751, endPoint y: 657, distance: 244.0
click at [751, 657] on div "Kit 12 D2 Wall mounted Directory 3mm/4.5mm white acrylic fabricated backing 3mm…" at bounding box center [858, 727] width 831 height 340
click at [717, 647] on div "12mm white acrylic machined backing 3mm matte white acrylic" at bounding box center [842, 666] width 512 height 38
drag, startPoint x: 701, startPoint y: 644, endPoint x: 524, endPoint y: 599, distance: 182.6
click at [524, 625] on div "Kit 10 D3 Lift Directory 12mm white acrylic machined backing 3mm matte white ac…" at bounding box center [858, 659] width 831 height 68
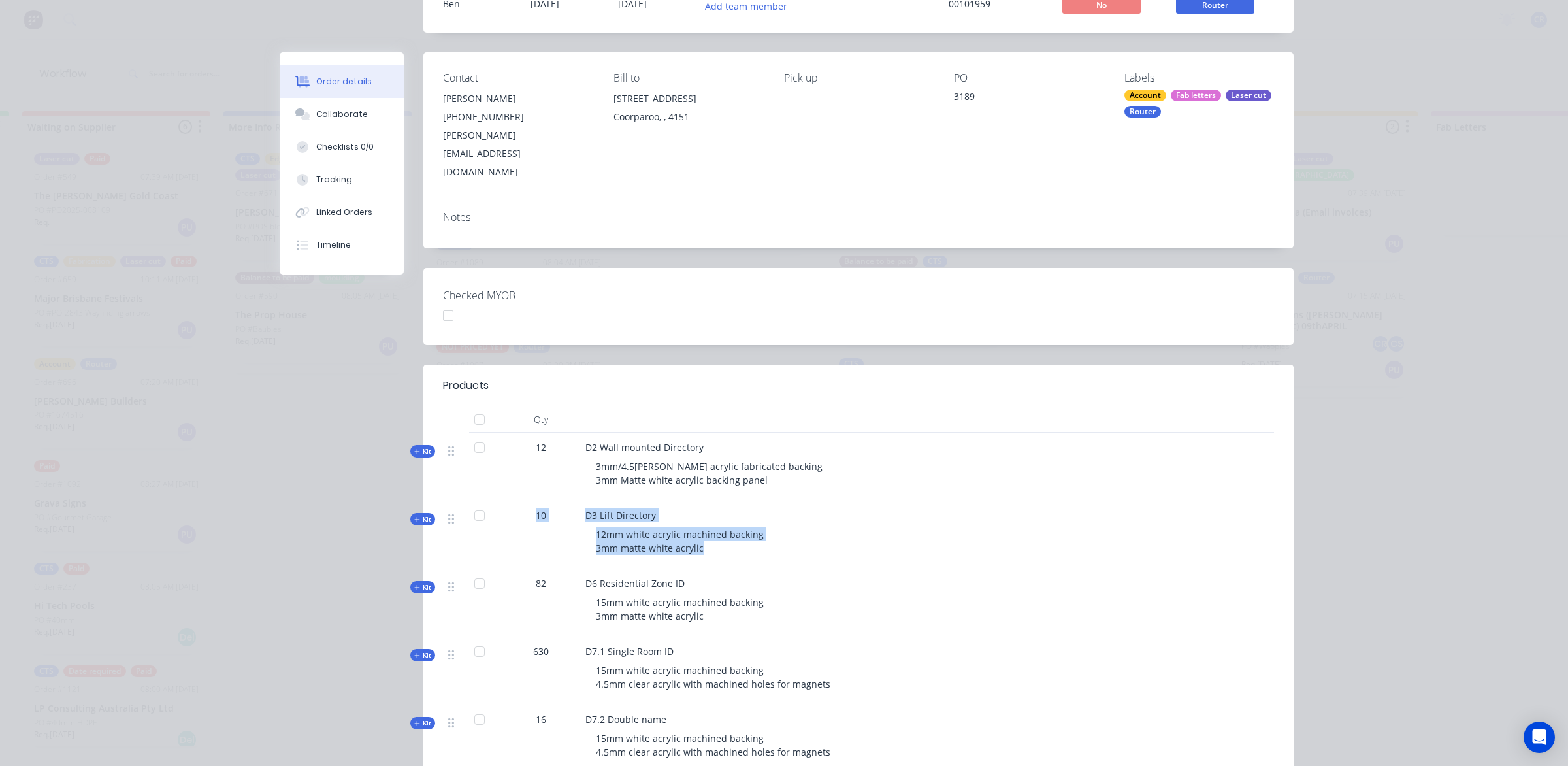
scroll to position [163, 0]
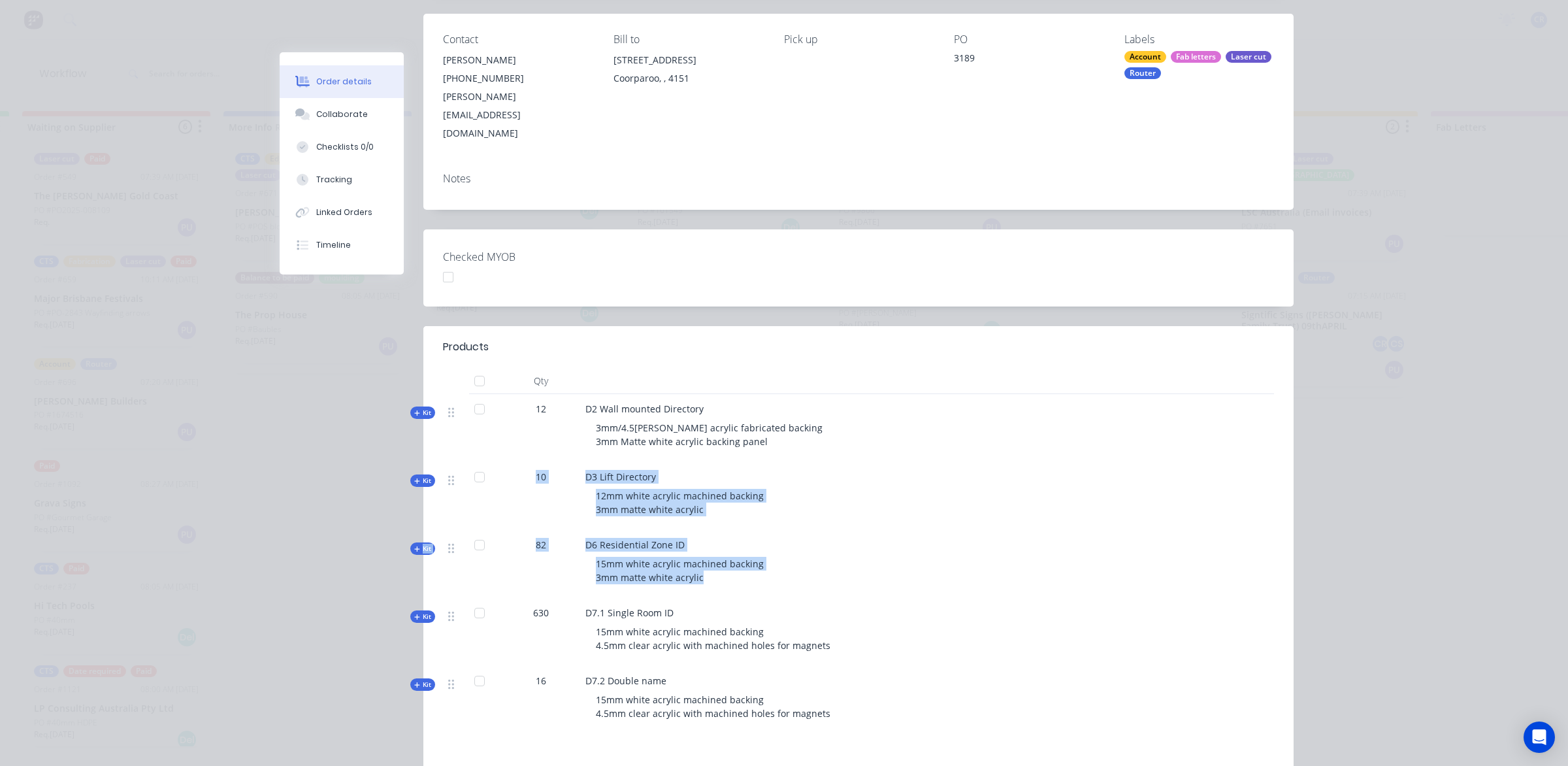
drag, startPoint x: 701, startPoint y: 545, endPoint x: 524, endPoint y: 442, distance: 204.8
click at [524, 442] on div "Kit 12 D2 Wall mounted Directory 3mm/4.5mm white acrylic fabricated backing 3mm…" at bounding box center [858, 564] width 831 height 340
click at [473, 396] on div at bounding box center [480, 409] width 26 height 26
click at [472, 600] on div at bounding box center [480, 612] width 26 height 26
click at [475, 668] on div at bounding box center [480, 681] width 26 height 26
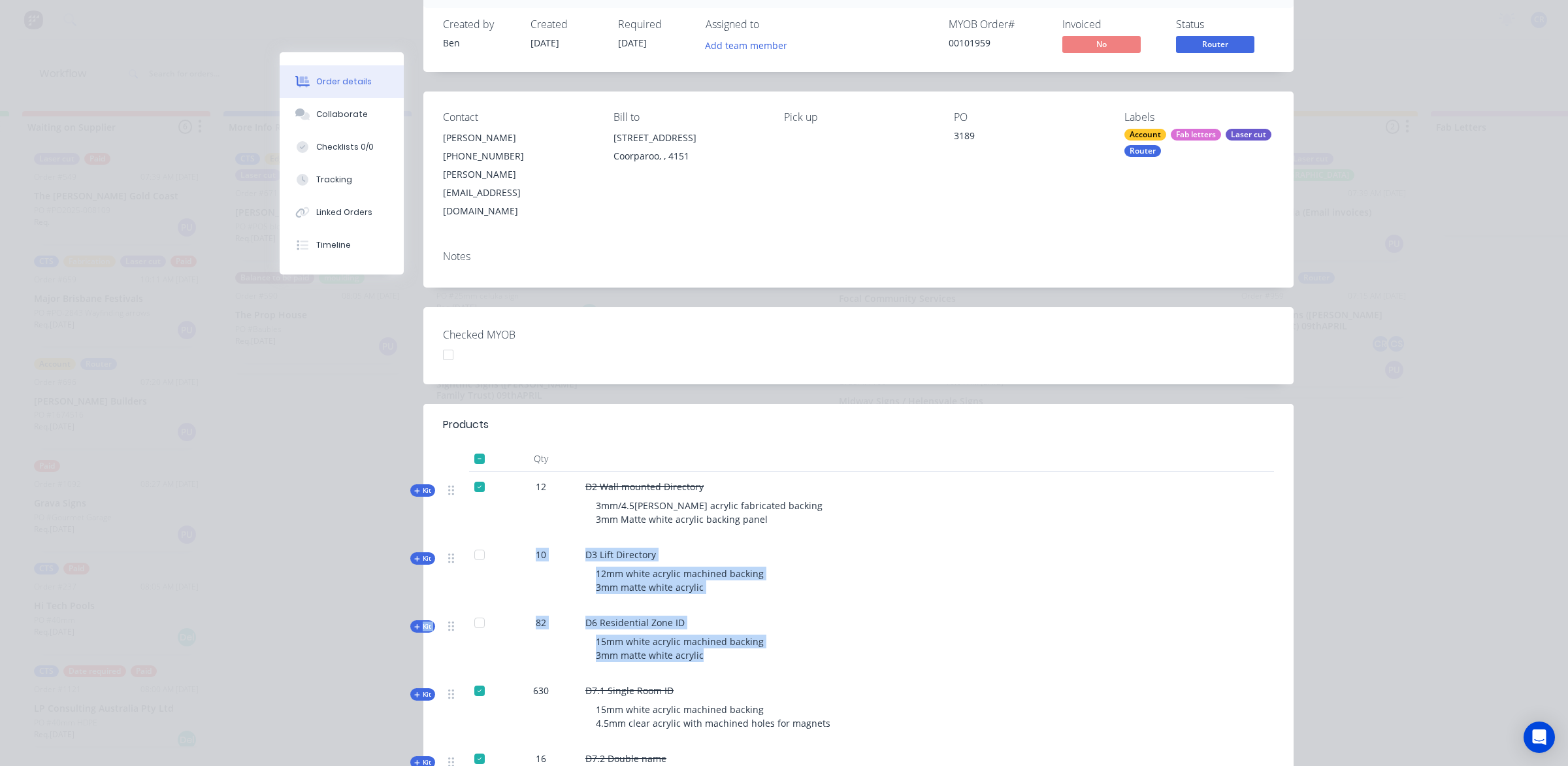
scroll to position [0, 0]
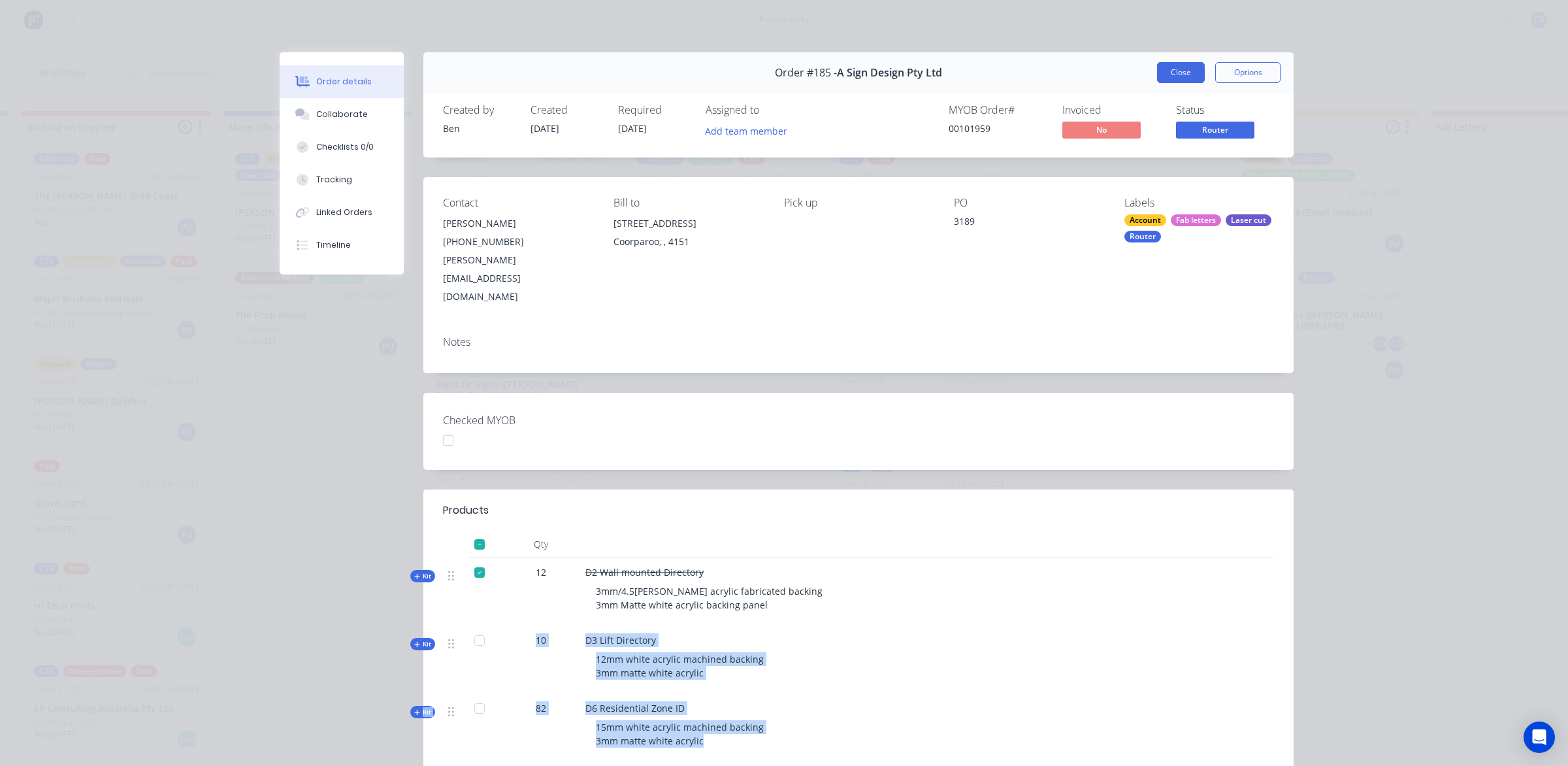
click at [1163, 71] on button "Close" at bounding box center [1180, 72] width 47 height 21
